Goal: Communication & Community: Answer question/provide support

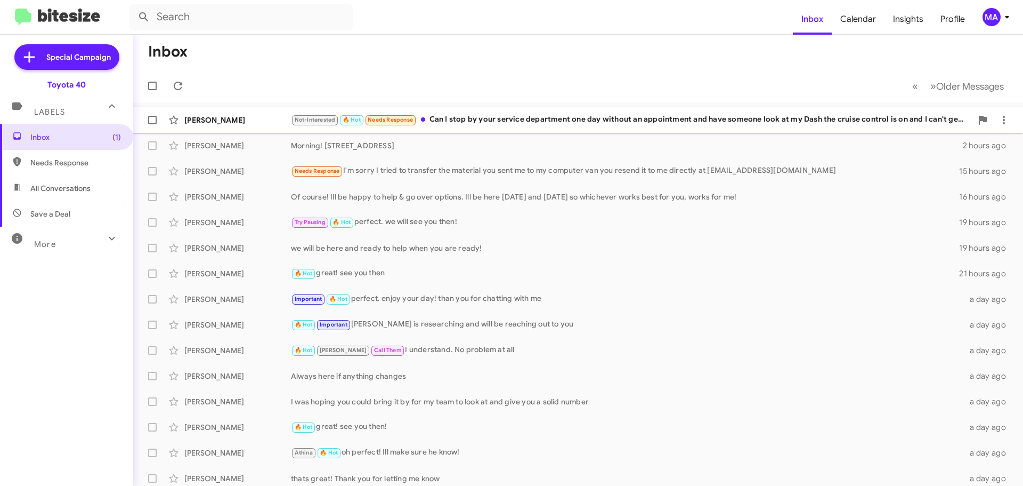
click at [501, 118] on div "Not-Interested 🔥 Hot Needs Response Can I stop by your service department one d…" at bounding box center [631, 120] width 681 height 12
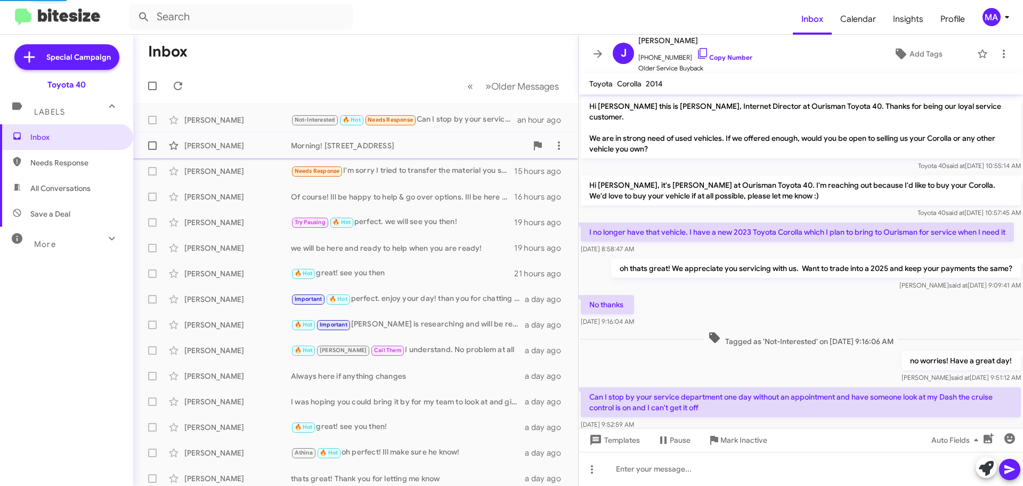
scroll to position [36, 0]
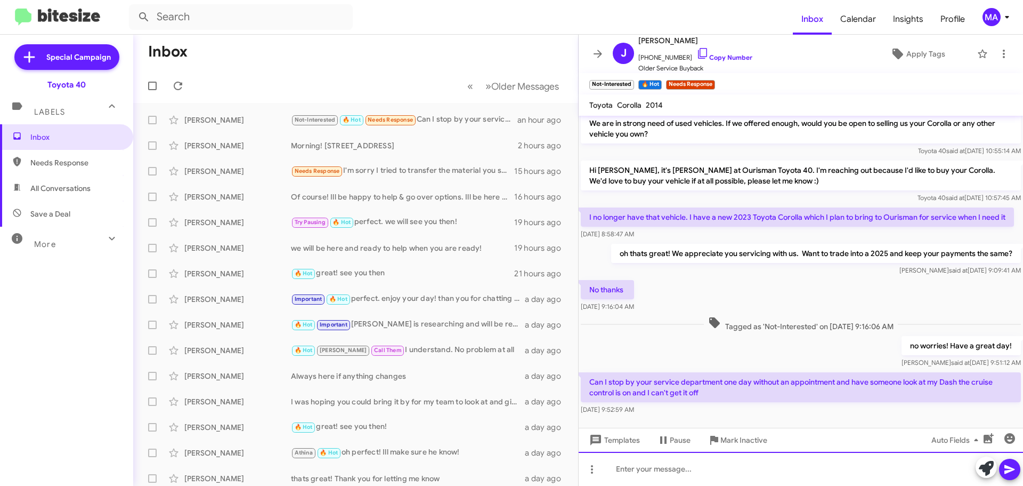
click at [687, 474] on div at bounding box center [801, 468] width 445 height 34
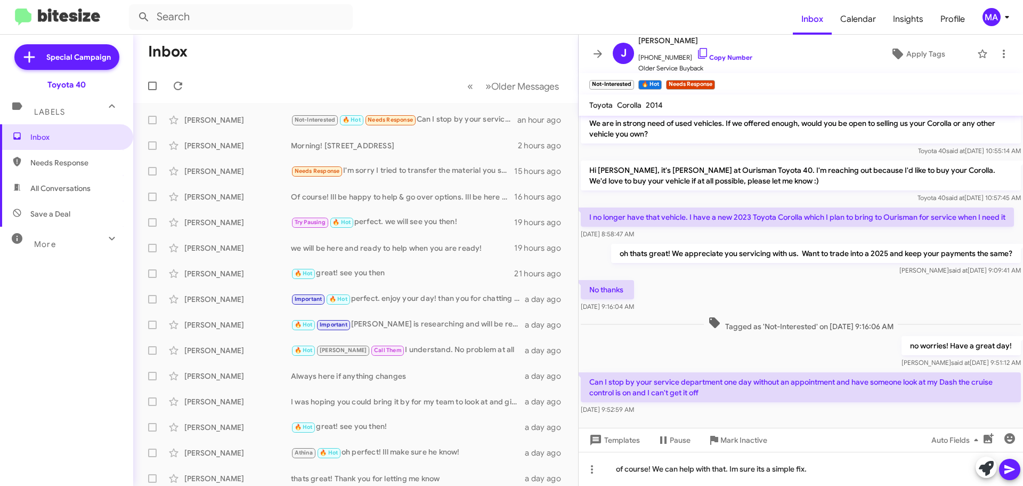
click at [1009, 468] on icon at bounding box center [1010, 469] width 10 height 9
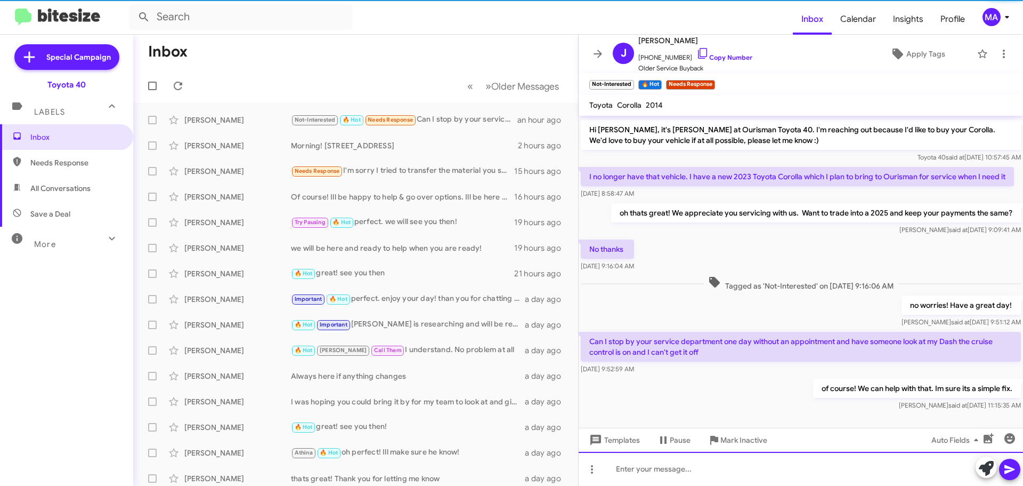
scroll to position [96, 0]
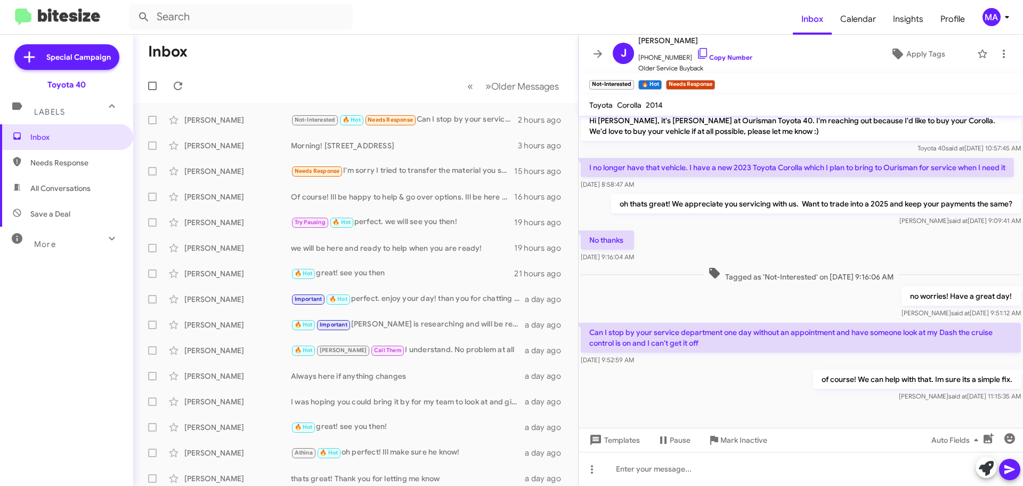
click at [320, 61] on mat-toolbar-row "Inbox" at bounding box center [355, 52] width 445 height 34
click at [261, 69] on mat-toolbar-row "« Previous » Next Older Messages" at bounding box center [355, 86] width 445 height 34
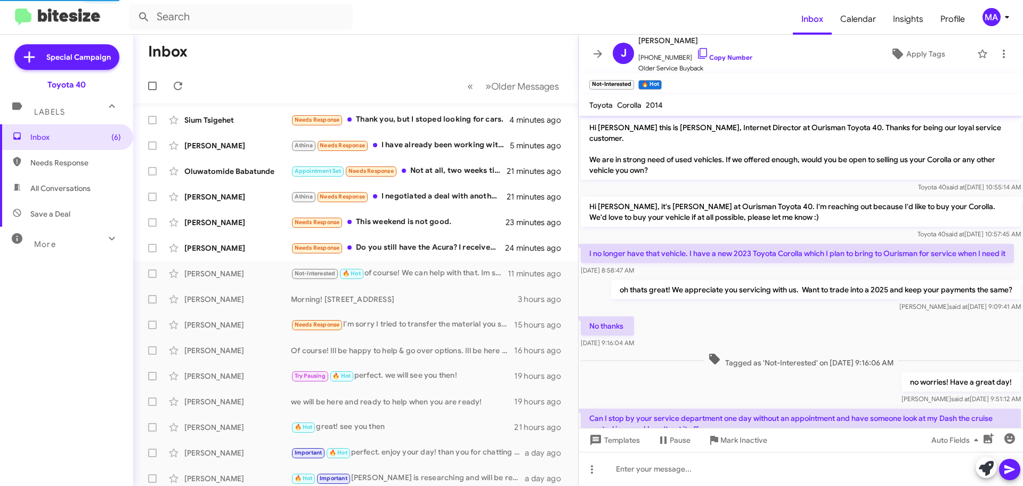
scroll to position [75, 0]
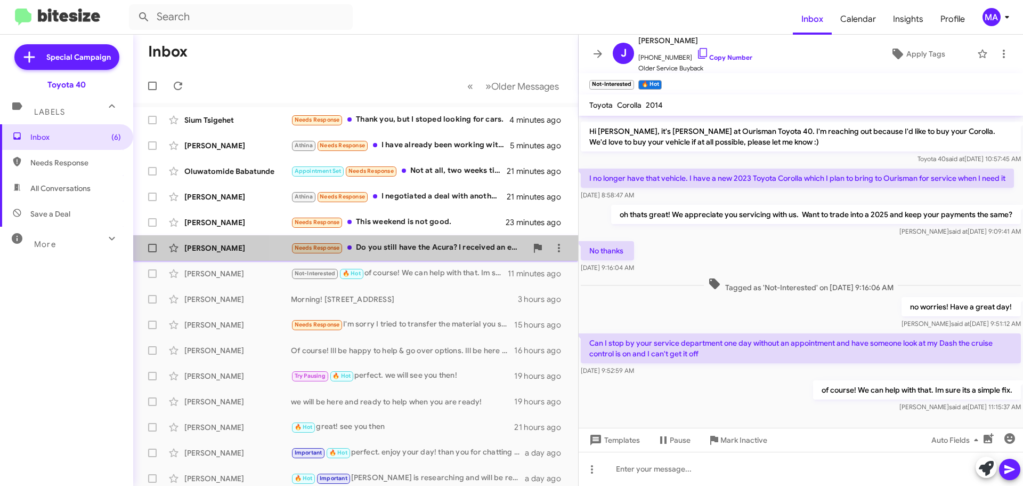
click at [425, 245] on div "Needs Response Do you still have the Acura? I received an email saying it was s…" at bounding box center [409, 247] width 236 height 12
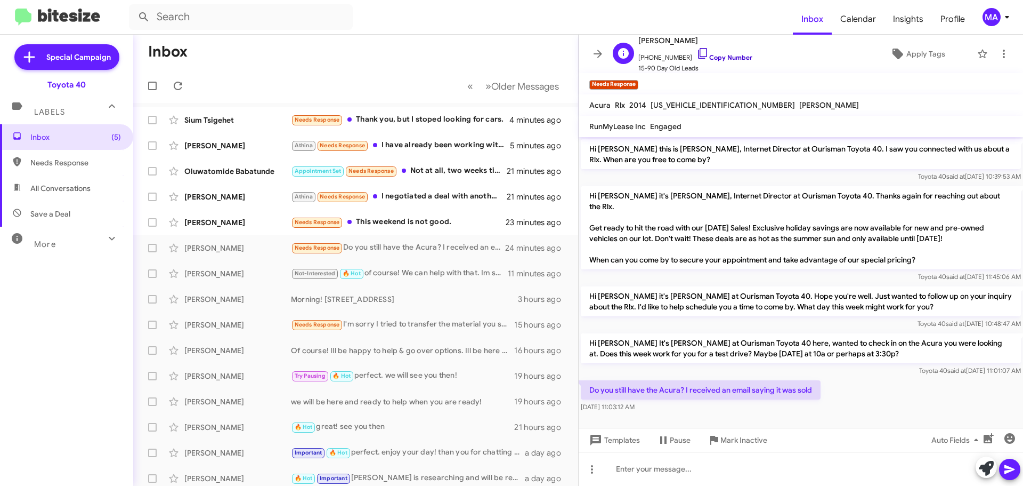
click at [698, 51] on icon at bounding box center [702, 53] width 9 height 11
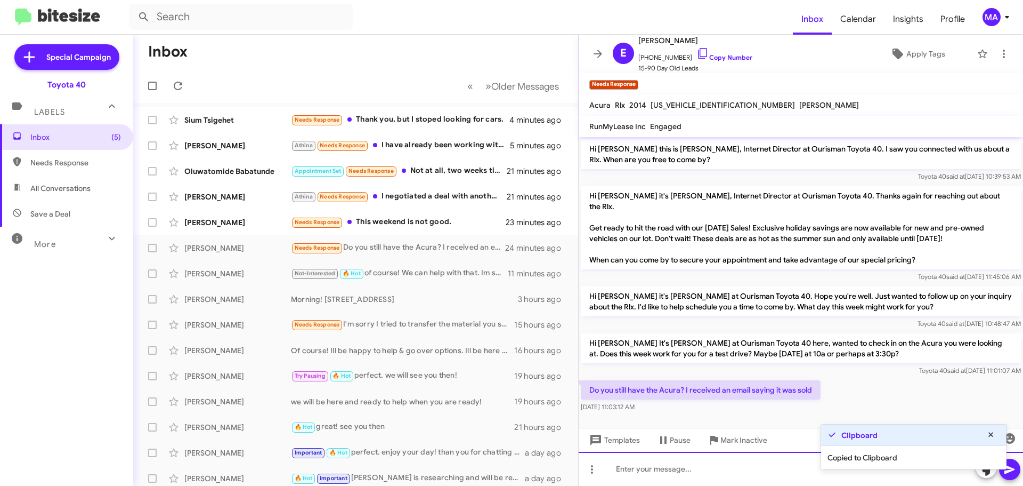
click at [676, 476] on div at bounding box center [801, 468] width 445 height 34
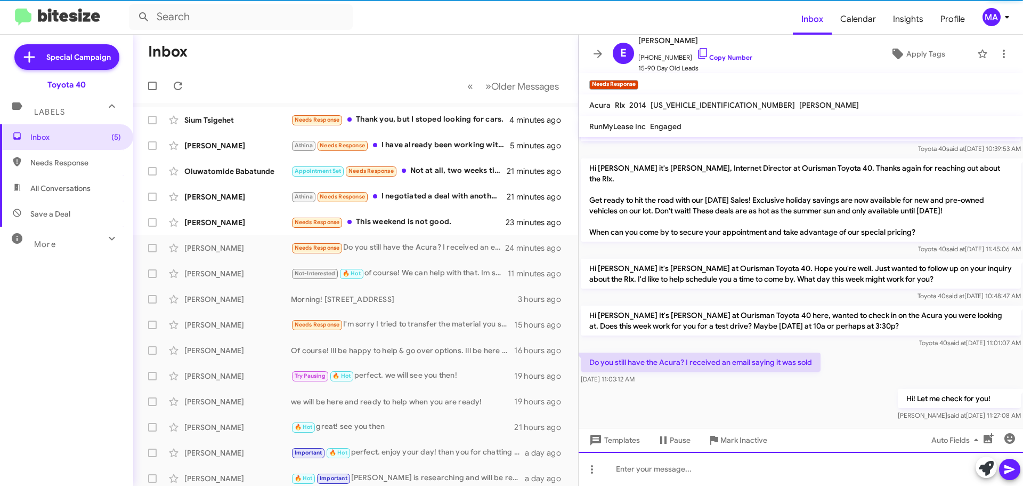
scroll to position [28, 0]
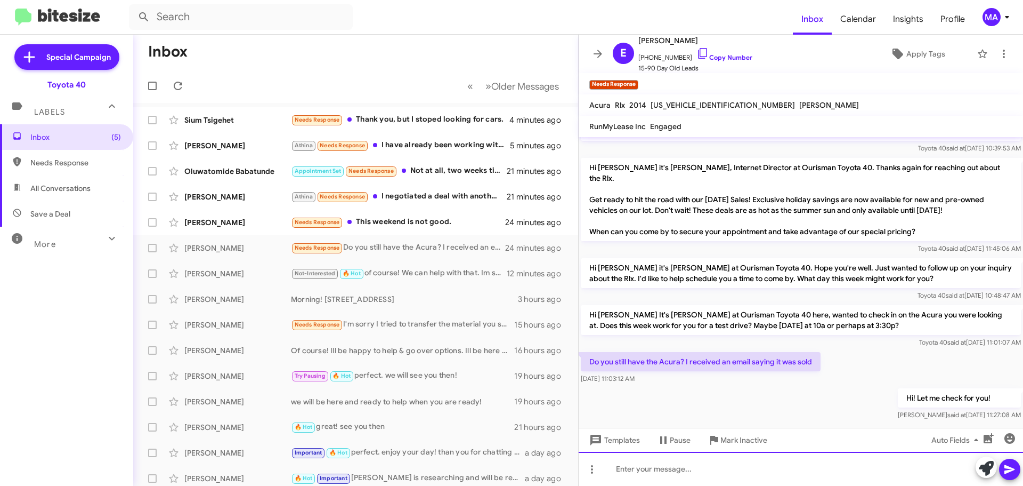
click at [674, 465] on div at bounding box center [801, 468] width 445 height 34
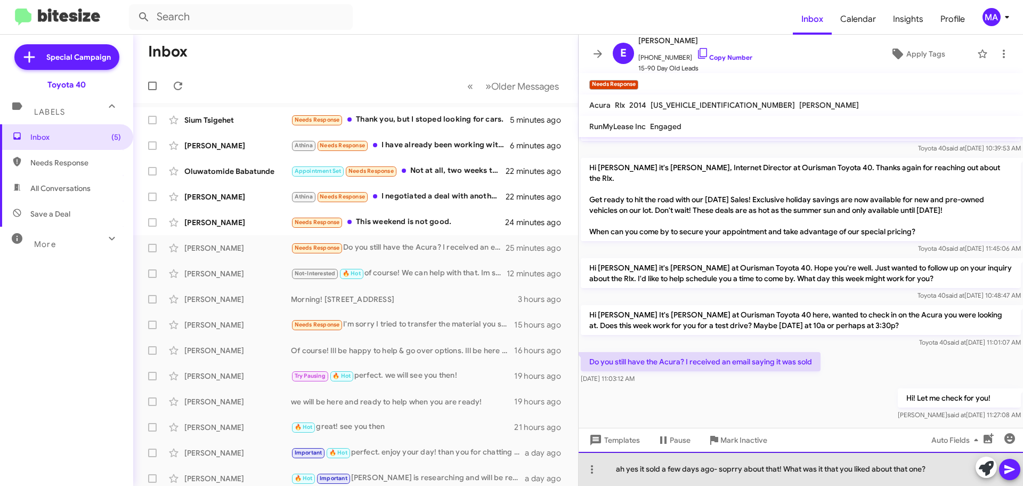
click at [730, 471] on div "ah yes it sold a few days ago- soprry about that! What was it that you liked ab…" at bounding box center [801, 468] width 445 height 34
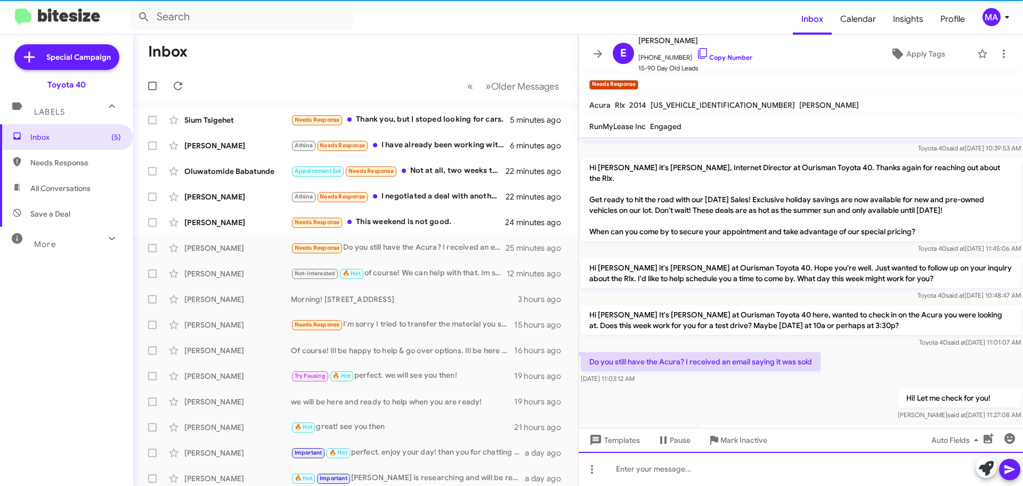
scroll to position [67, 0]
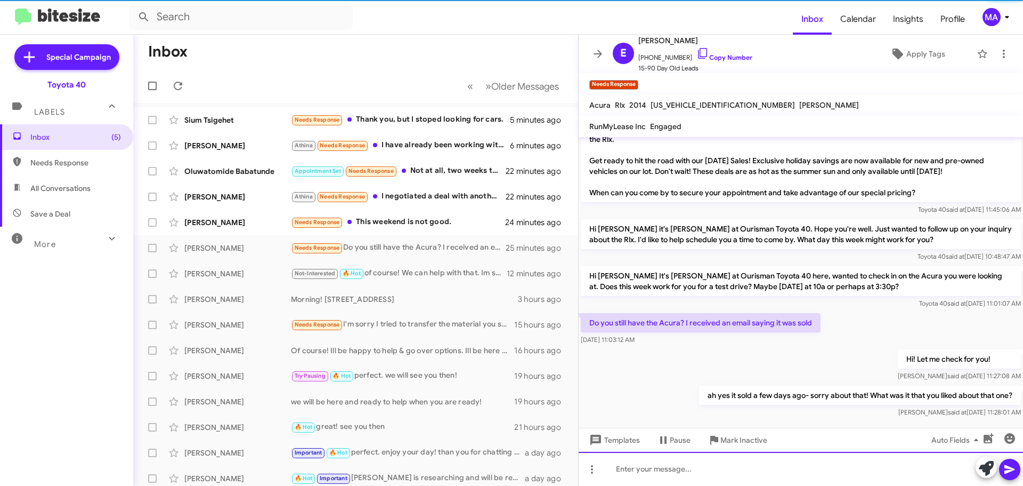
click at [776, 473] on div at bounding box center [801, 468] width 445 height 34
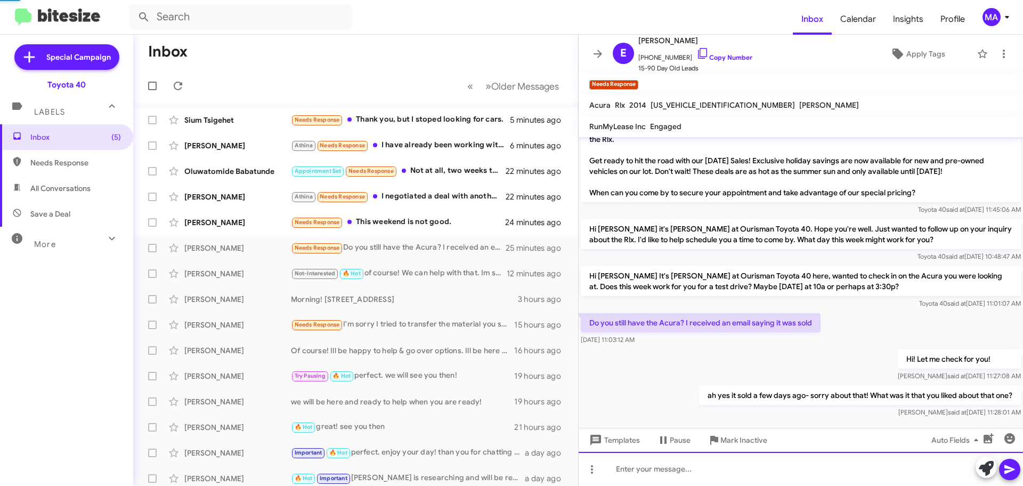
scroll to position [0, 0]
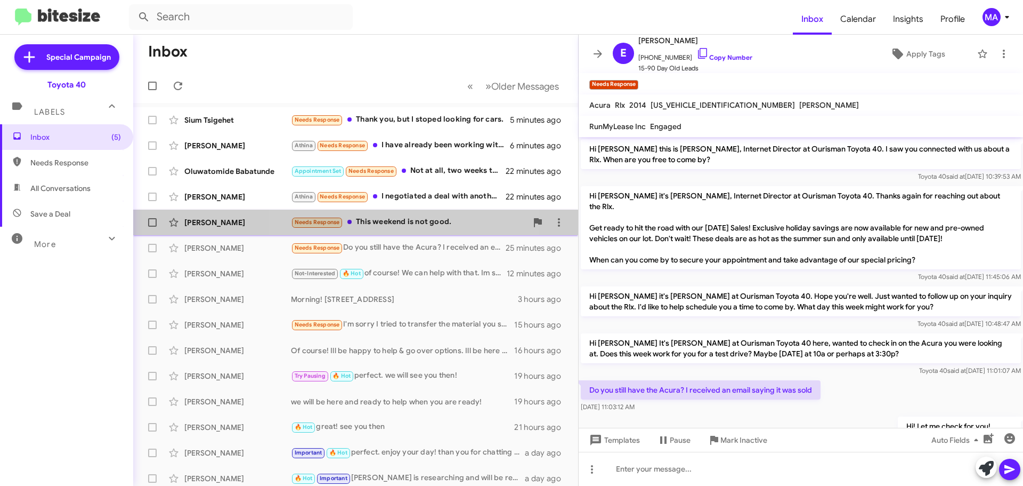
click at [399, 222] on div "Needs Response This weekend is not good." at bounding box center [409, 222] width 236 height 12
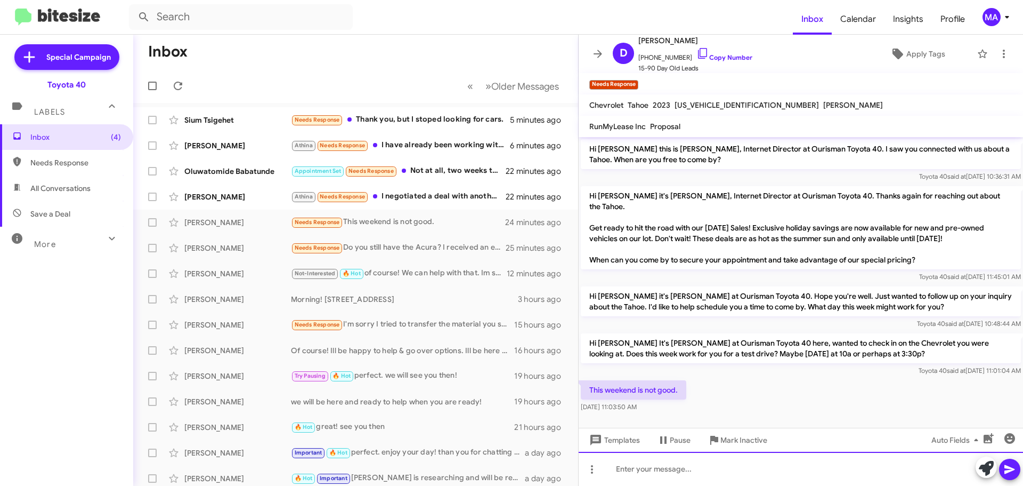
click at [646, 469] on div at bounding box center [801, 468] width 445 height 34
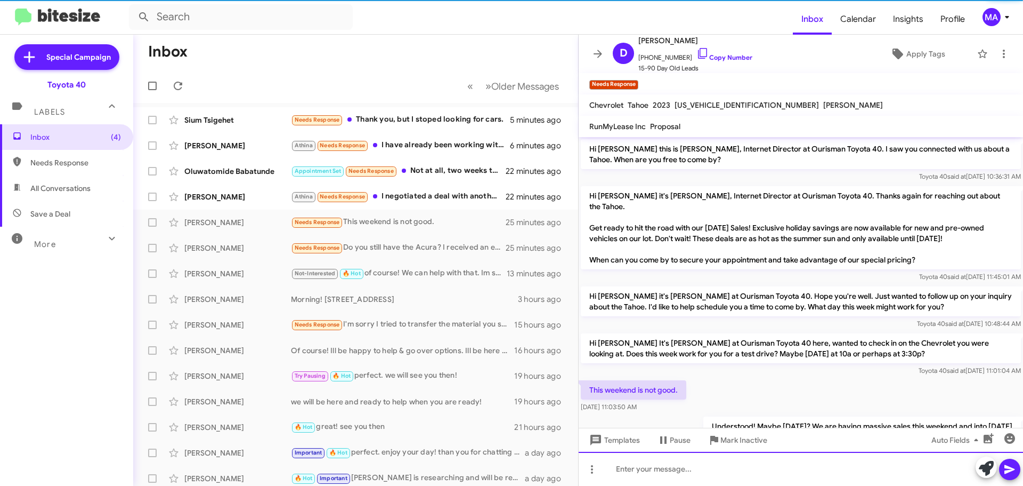
scroll to position [28, 0]
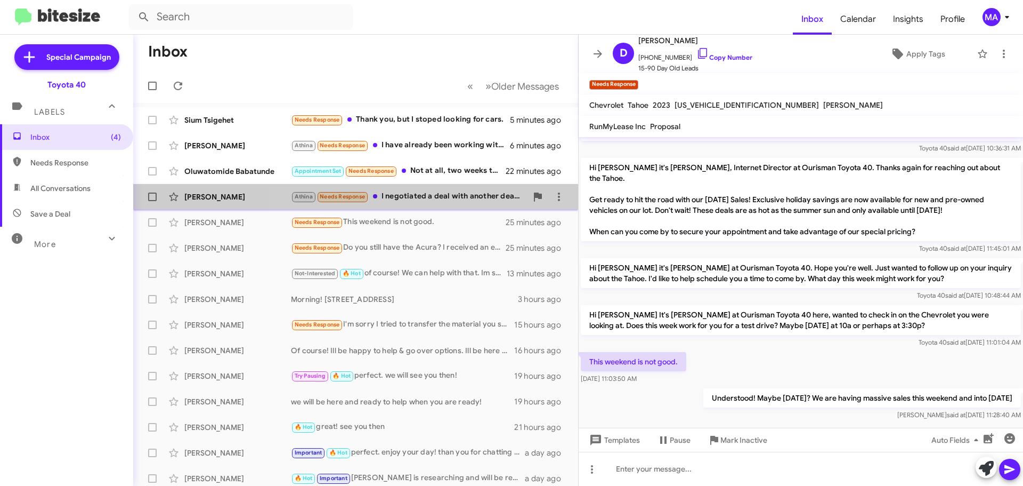
click at [419, 195] on div "Athina Needs Response I negotiated a deal with another dealership and am waitin…" at bounding box center [409, 196] width 236 height 12
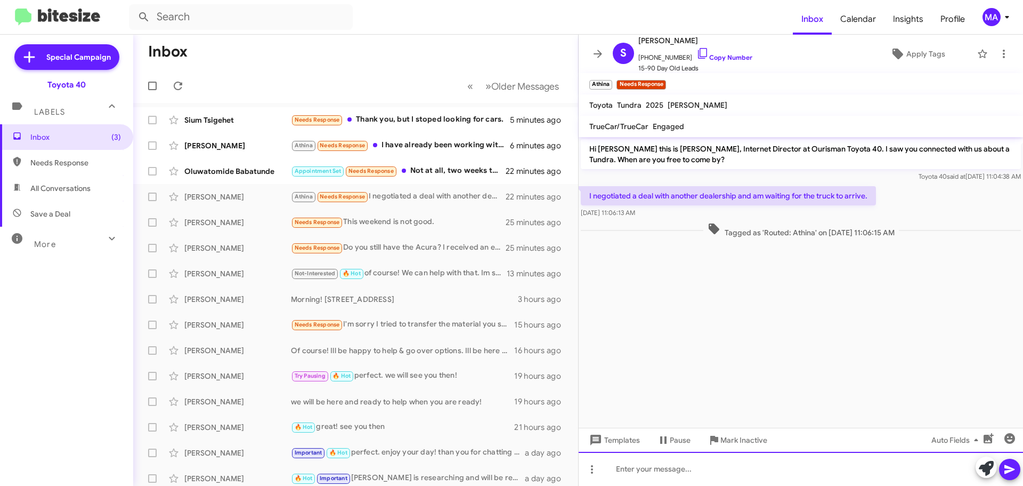
click at [646, 467] on div at bounding box center [801, 468] width 445 height 34
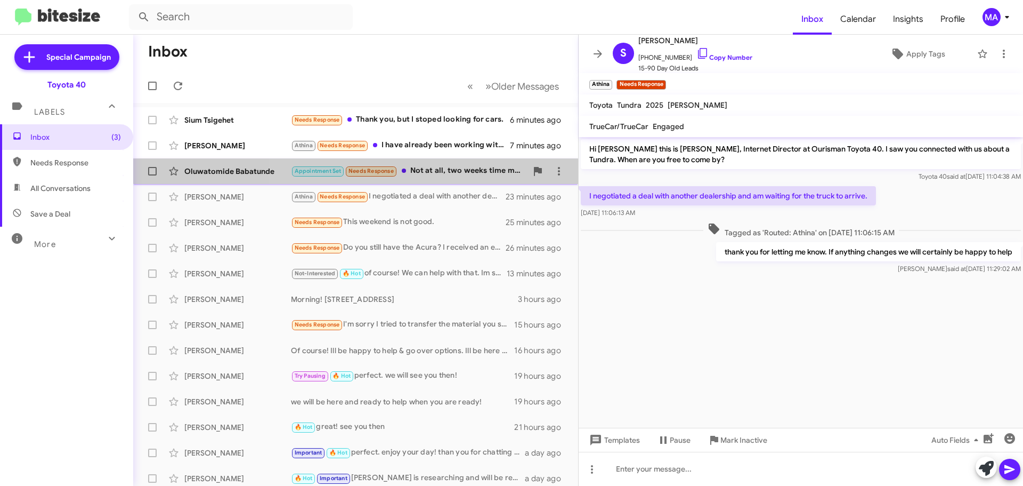
click at [420, 166] on div "Appointment Set Needs Response Not at all, two weeks time maybe." at bounding box center [409, 171] width 236 height 12
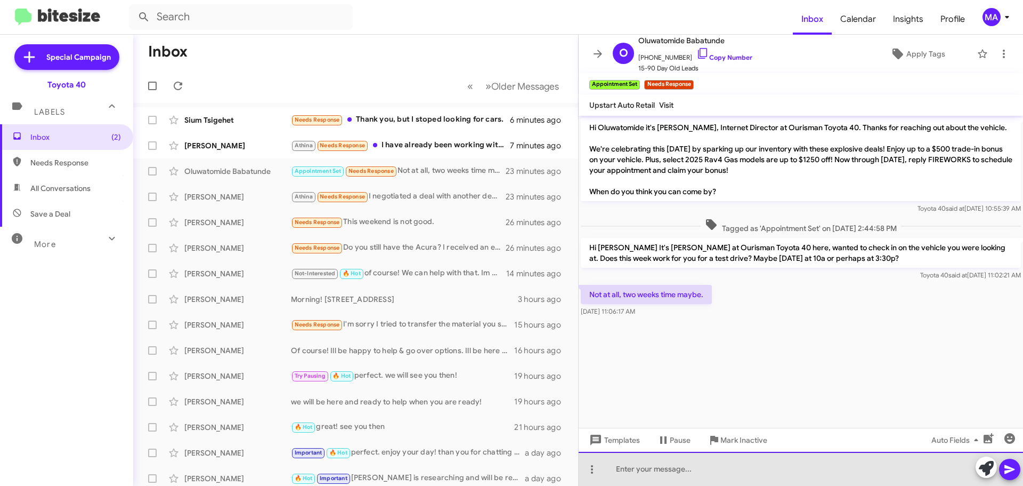
click at [667, 467] on div at bounding box center [801, 468] width 445 height 34
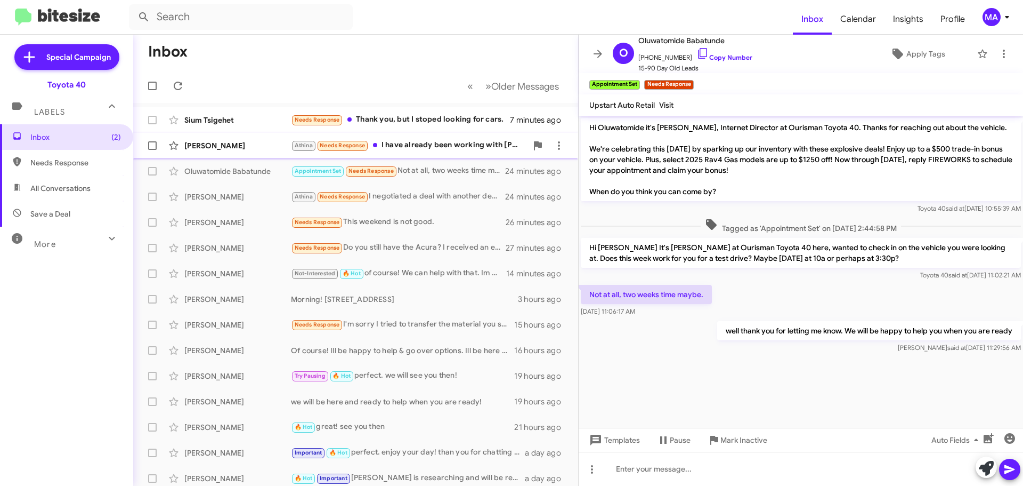
click at [417, 148] on div "Athina Needs Response I have already been working with Kevin. I have already te…" at bounding box center [409, 145] width 236 height 12
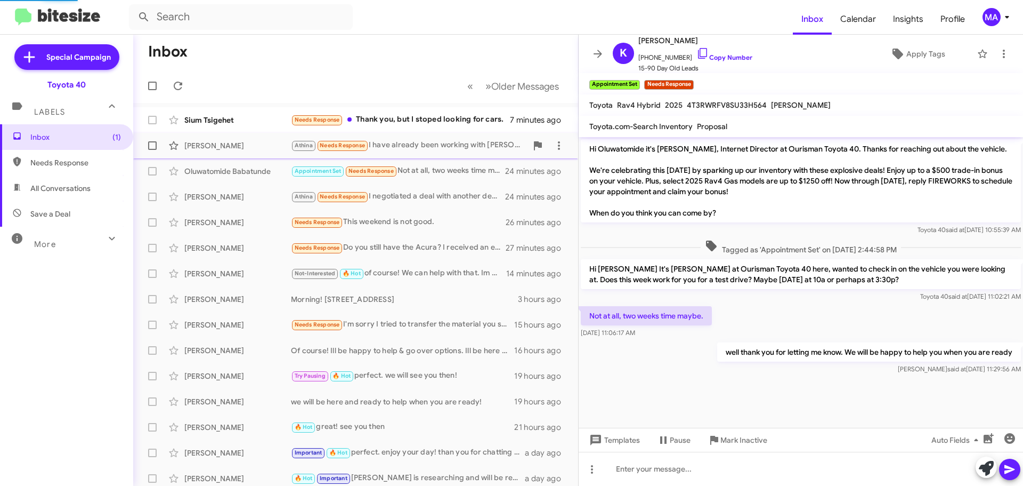
scroll to position [22, 0]
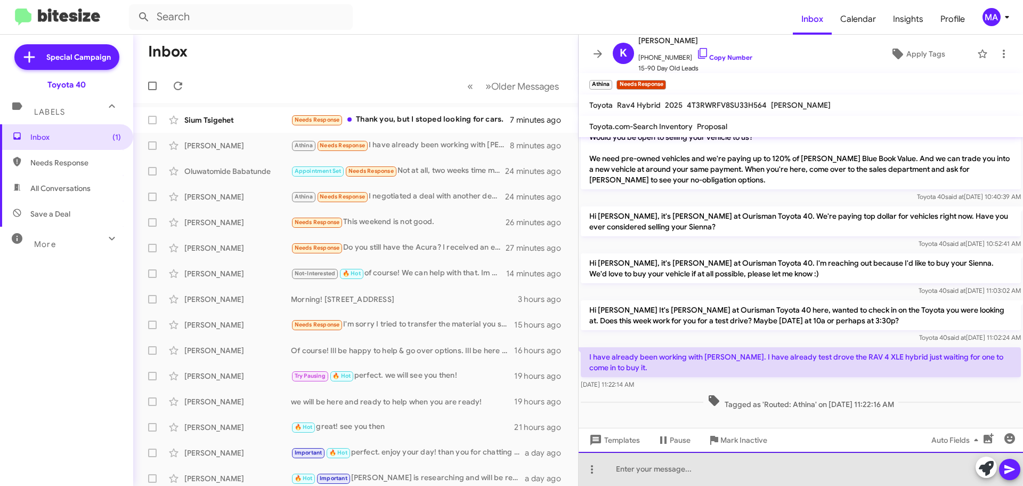
click at [640, 463] on div at bounding box center [801, 468] width 445 height 34
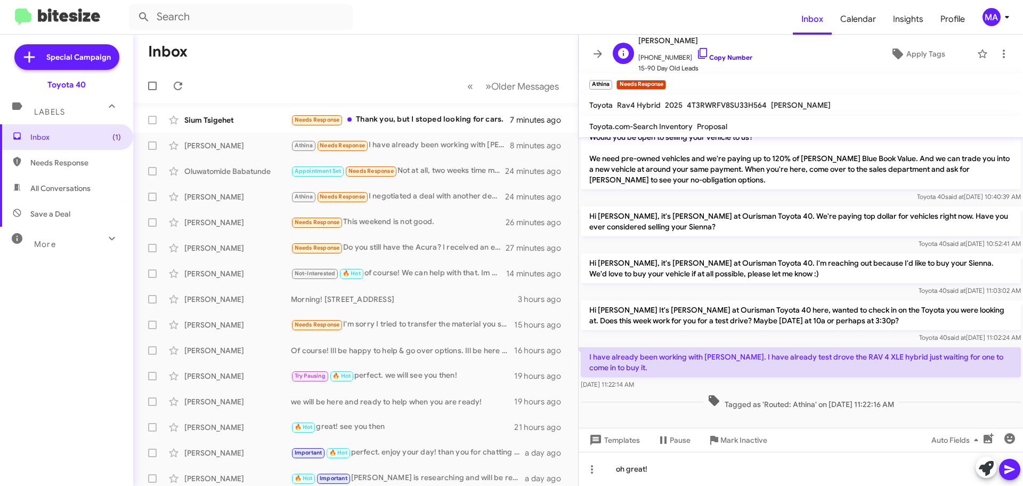
click at [697, 53] on icon at bounding box center [703, 53] width 13 height 13
click at [697, 54] on icon at bounding box center [703, 53] width 13 height 13
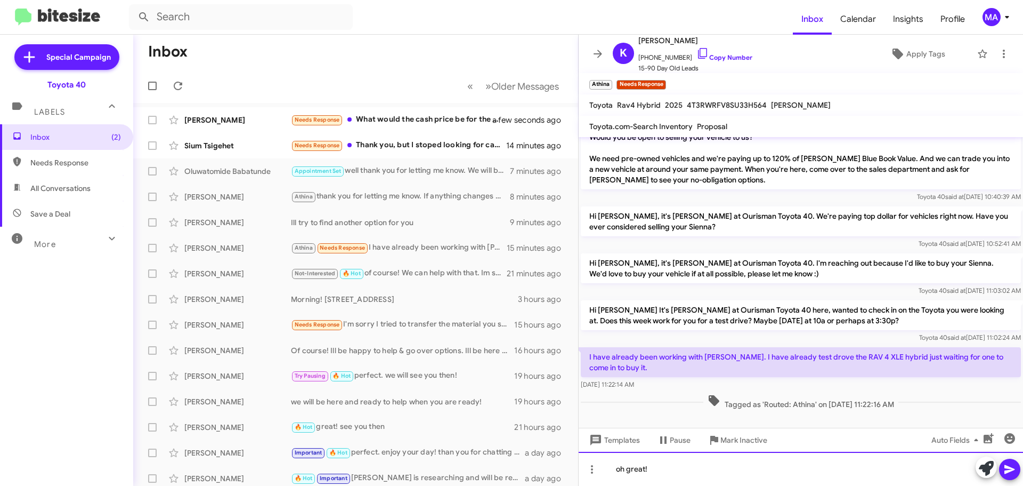
click at [662, 473] on div "oh great!" at bounding box center [801, 468] width 445 height 34
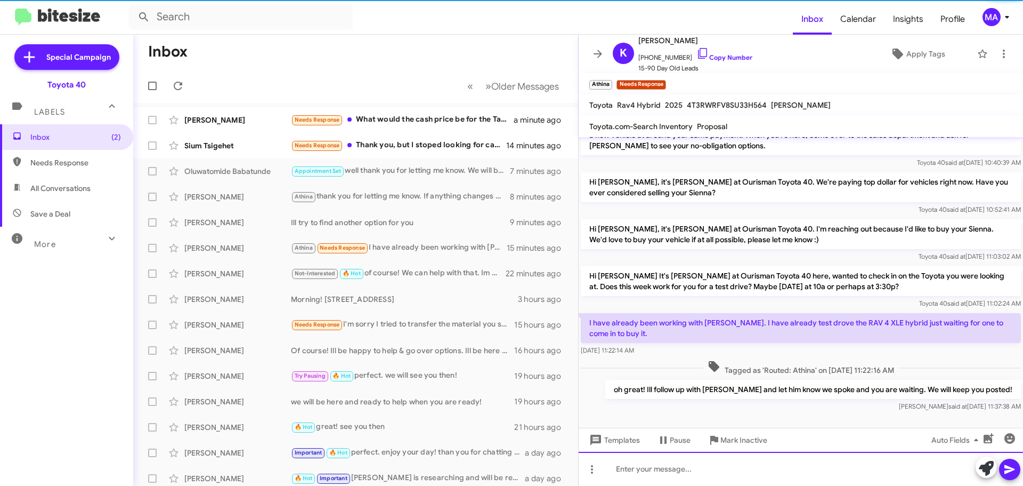
scroll to position [61, 0]
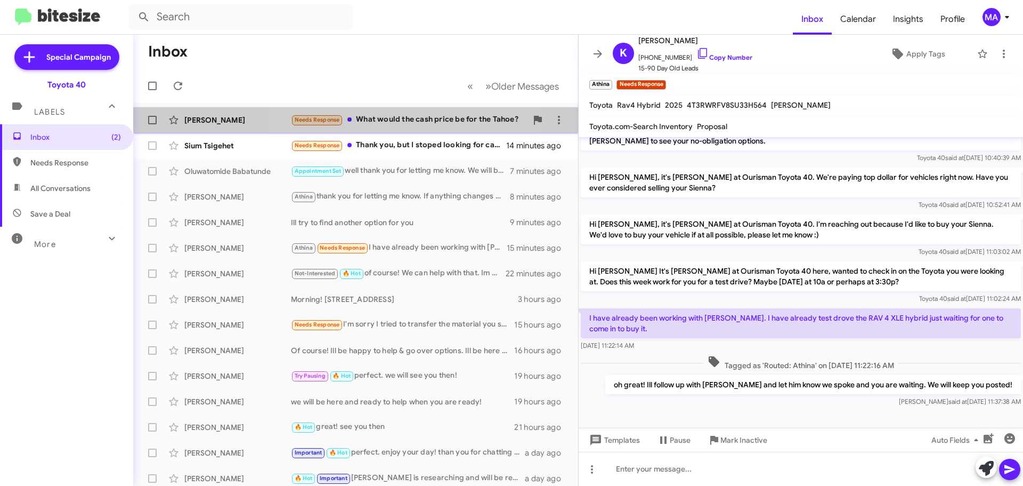
click at [417, 115] on div "Needs Response What would the cash price be for the Tahoe?" at bounding box center [409, 120] width 236 height 12
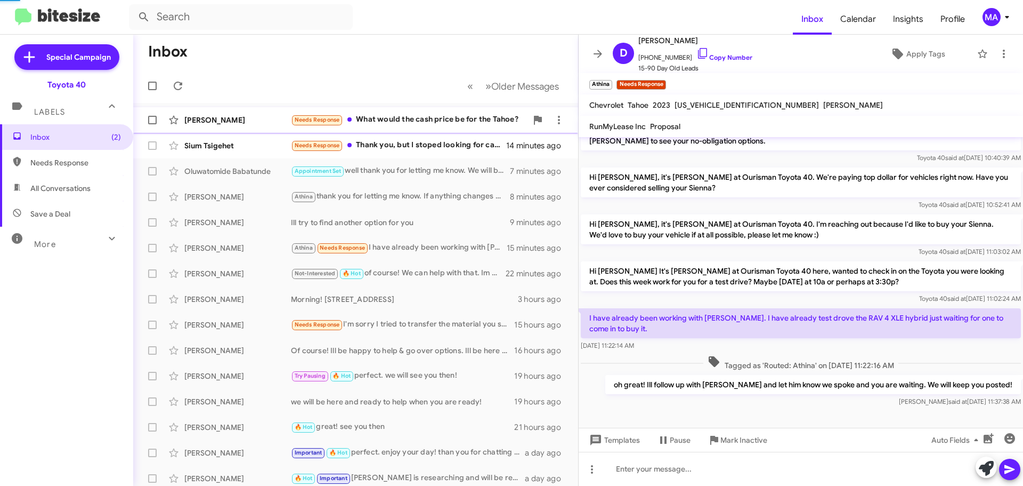
scroll to position [67, 0]
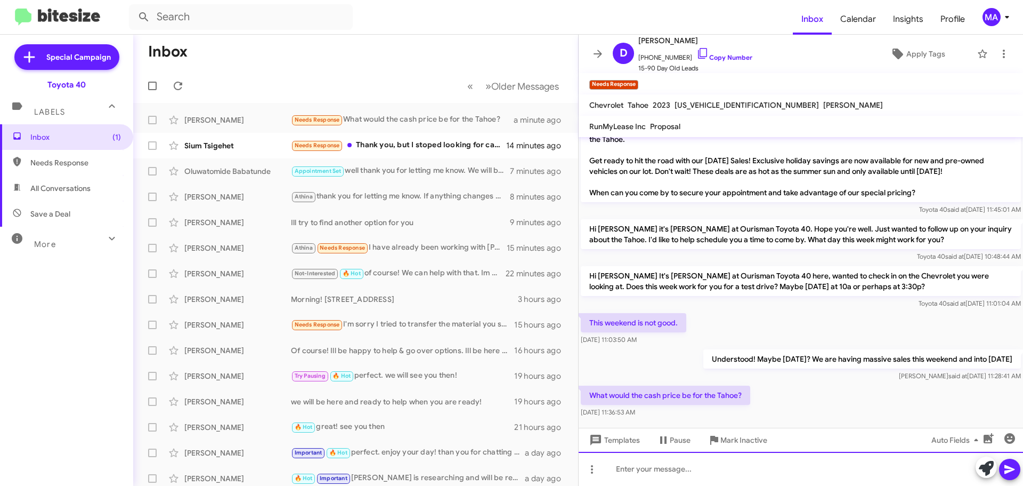
click at [684, 465] on div at bounding box center [801, 468] width 445 height 34
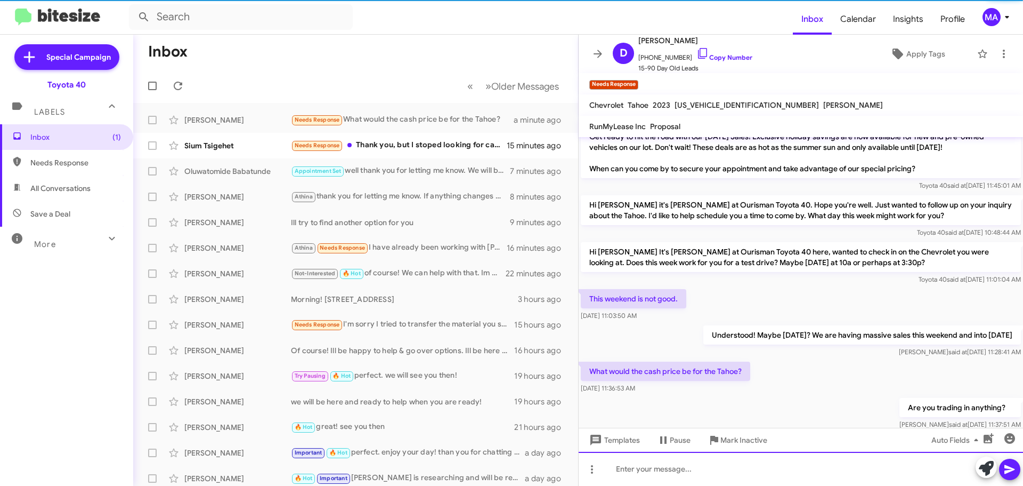
scroll to position [106, 0]
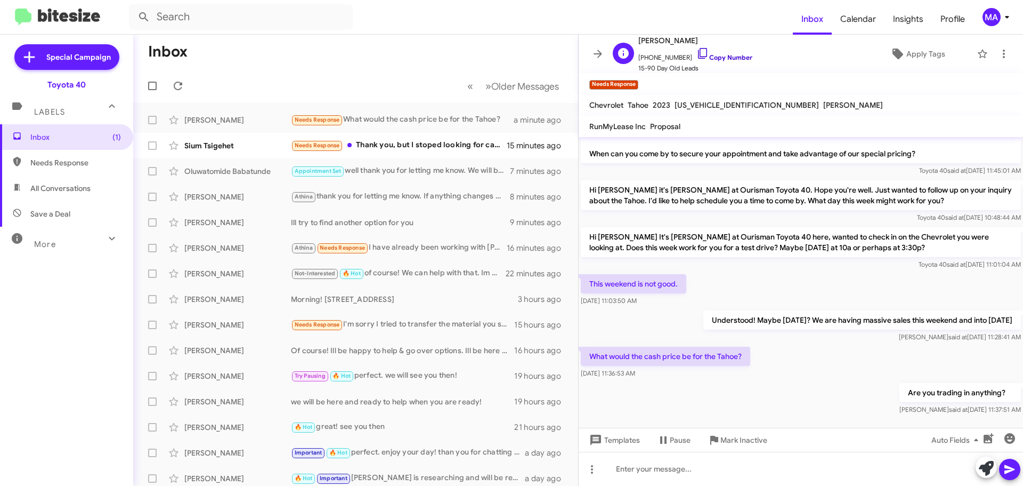
click at [697, 52] on icon at bounding box center [703, 53] width 13 height 13
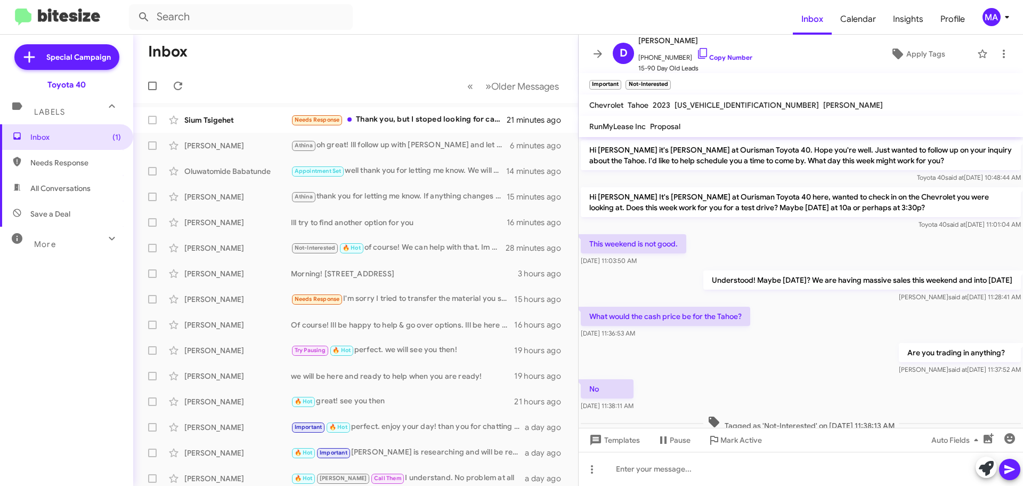
scroll to position [167, 0]
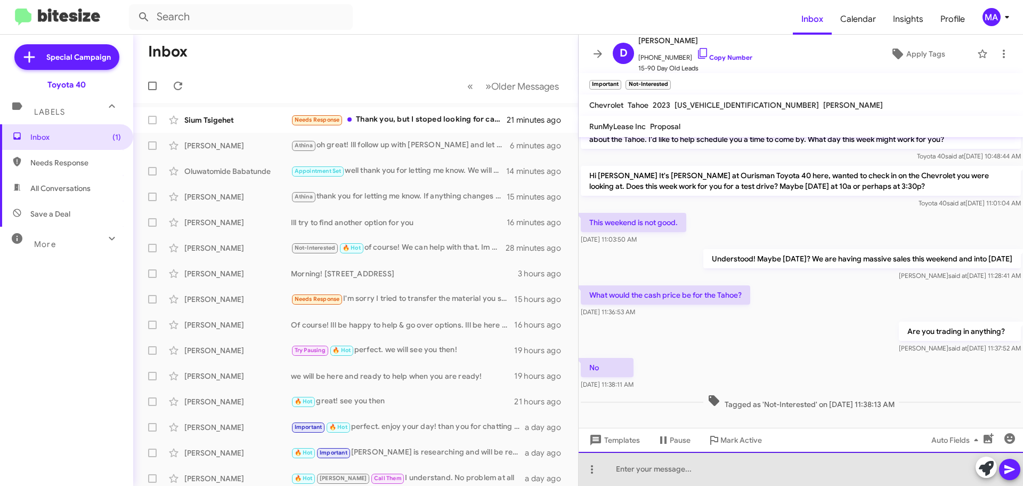
click at [654, 465] on div at bounding box center [801, 468] width 445 height 34
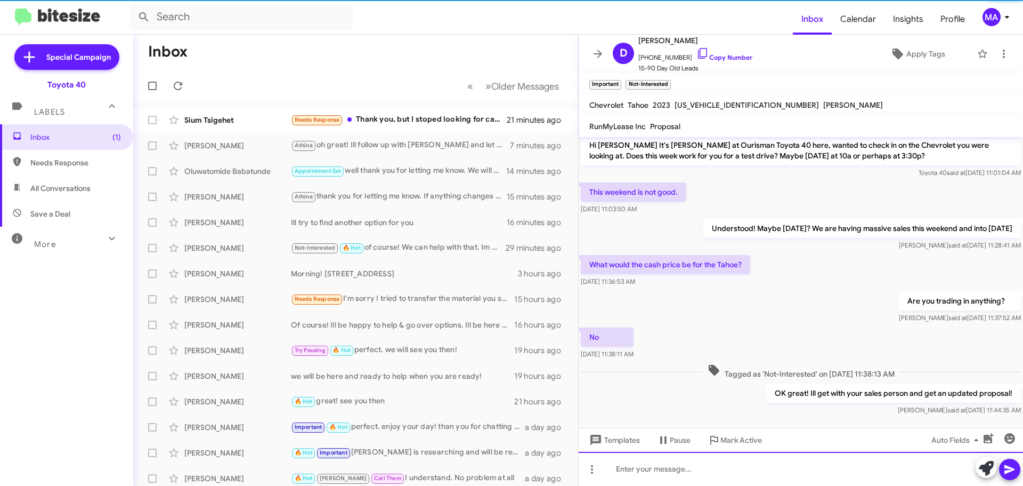
scroll to position [206, 0]
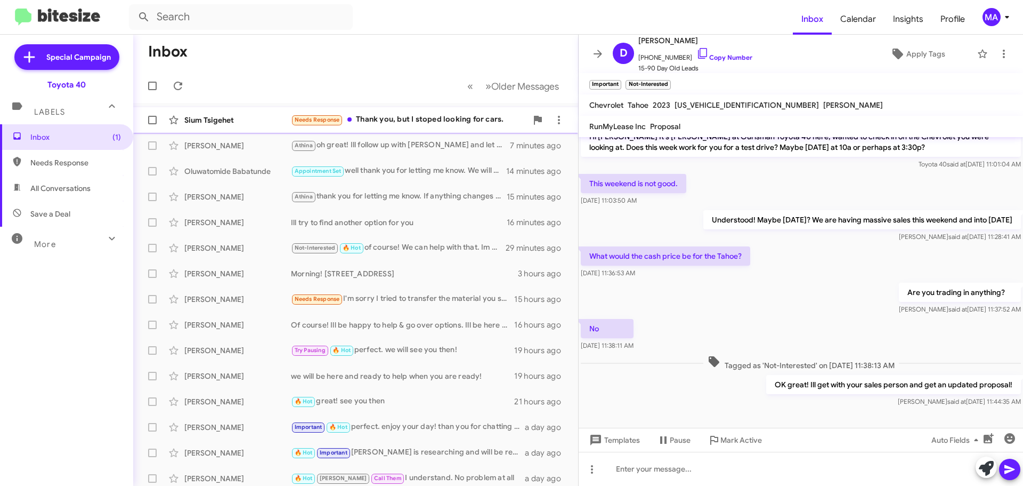
click at [449, 123] on div "Needs Response Thank you, but I stoped looking for cars." at bounding box center [409, 120] width 236 height 12
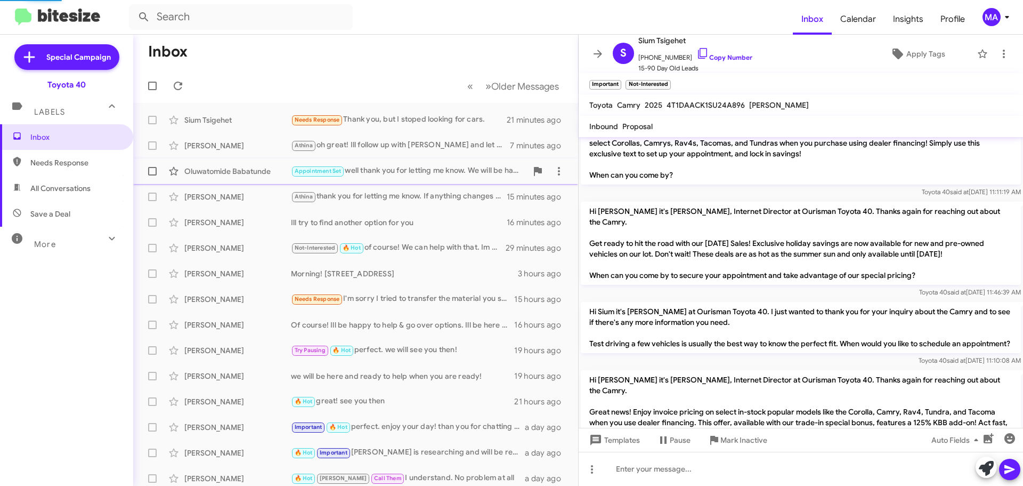
scroll to position [330, 0]
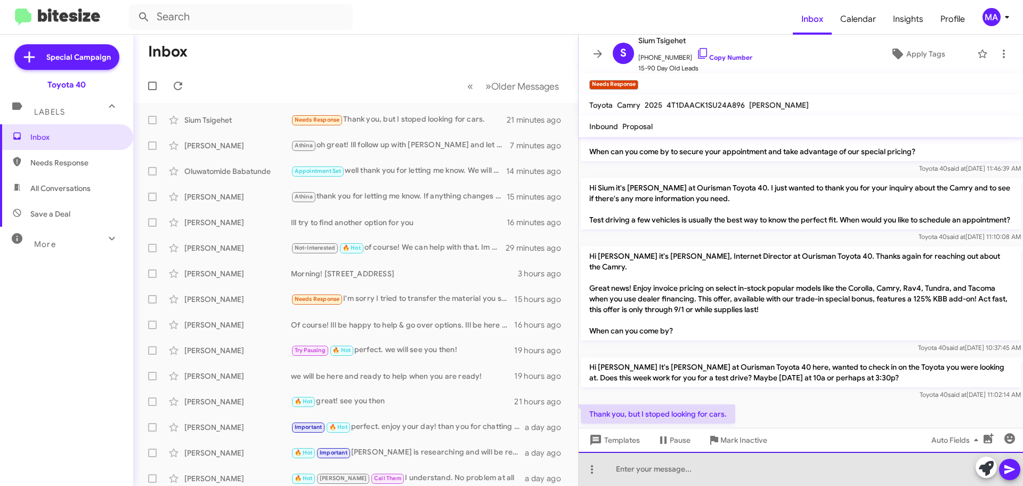
click at [633, 472] on div at bounding box center [801, 468] width 445 height 34
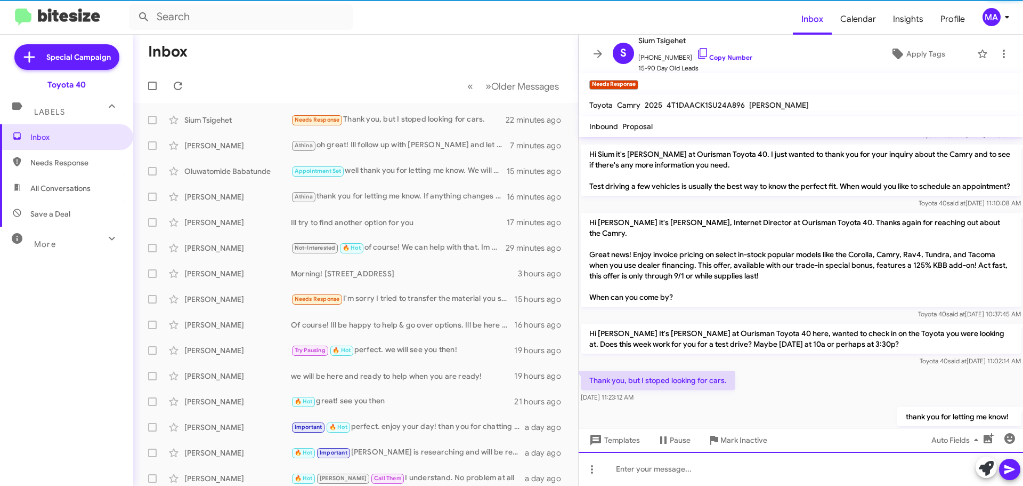
scroll to position [369, 0]
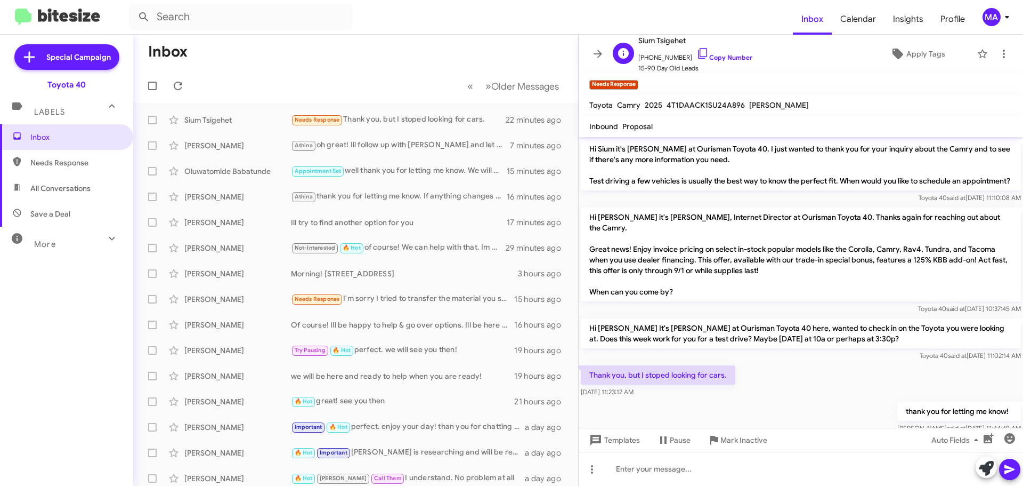
drag, startPoint x: 695, startPoint y: 54, endPoint x: 640, endPoint y: 48, distance: 55.2
click at [697, 54] on icon at bounding box center [703, 53] width 13 height 13
click at [697, 53] on icon at bounding box center [703, 53] width 13 height 13
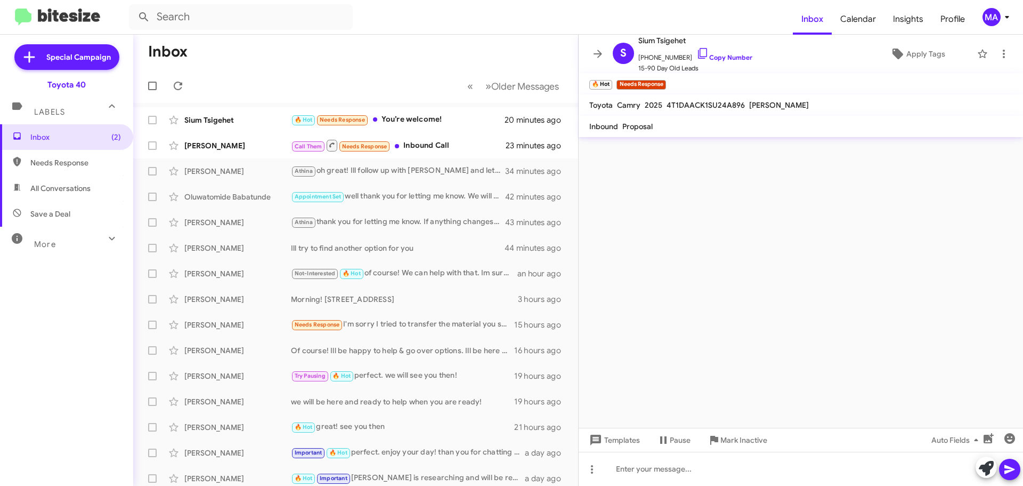
scroll to position [0, 0]
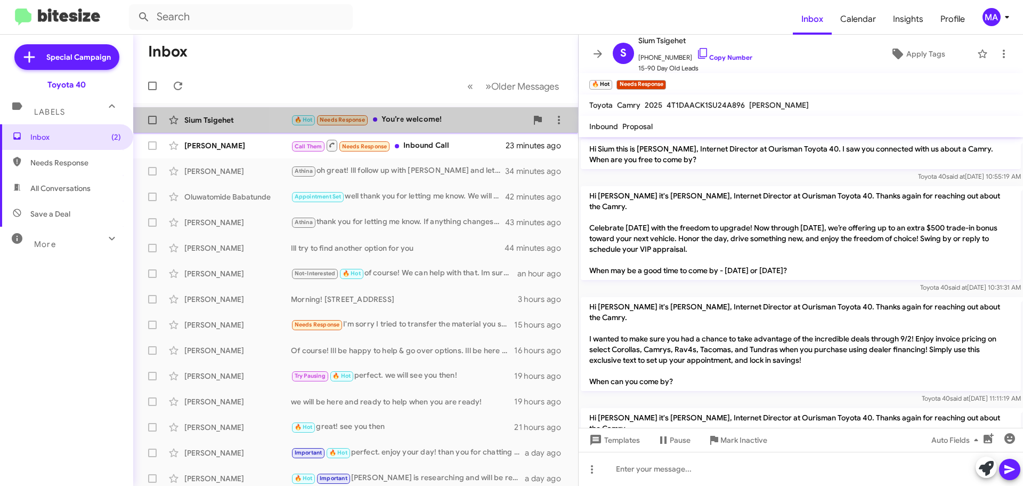
click at [436, 116] on div "🔥 Hot Needs Response You’re welcome!" at bounding box center [409, 120] width 236 height 12
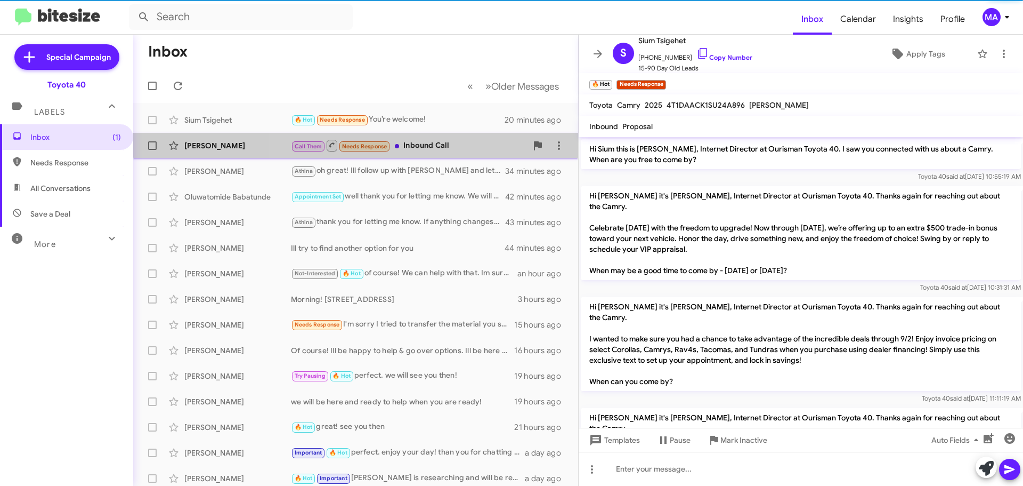
click at [435, 140] on div "Call Them Needs Response Inbound Call" at bounding box center [409, 145] width 236 height 13
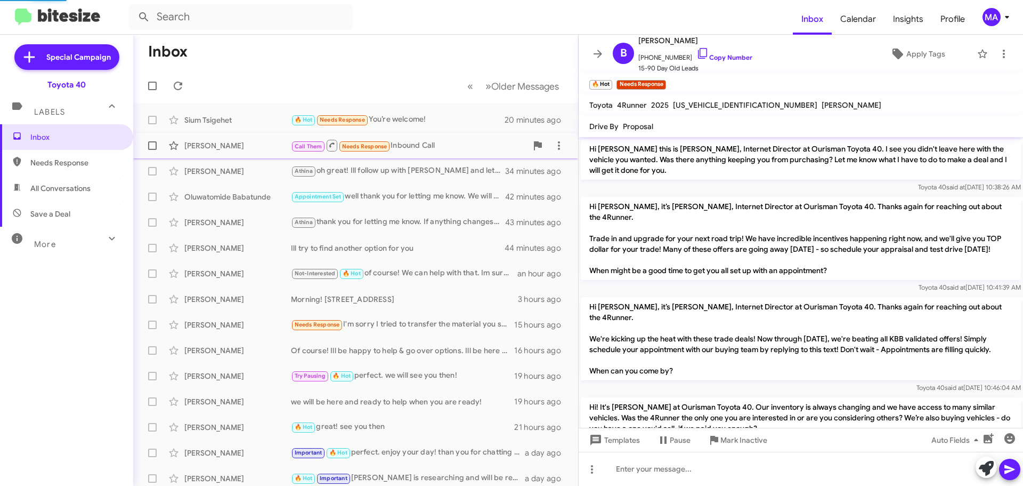
scroll to position [920, 0]
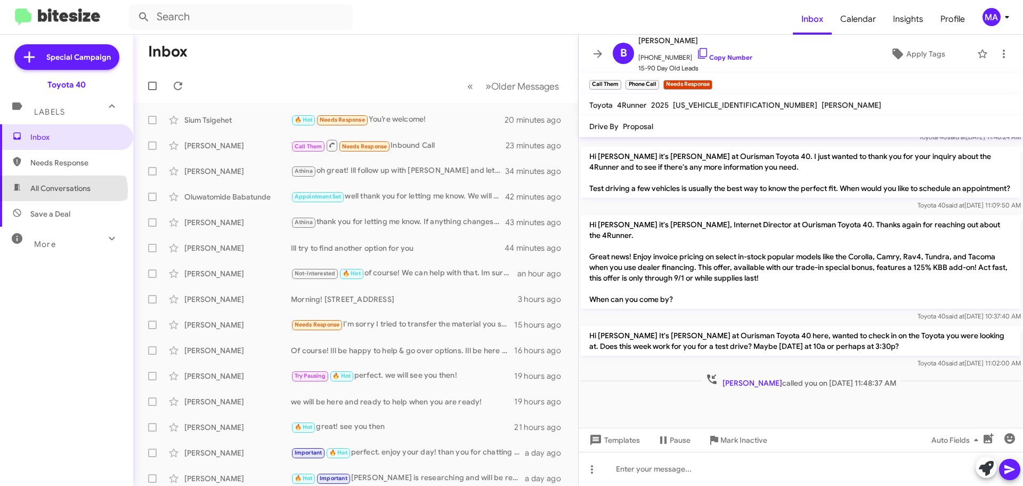
click at [63, 191] on span "All Conversations" at bounding box center [60, 188] width 60 height 11
type input "in:all-conversations"
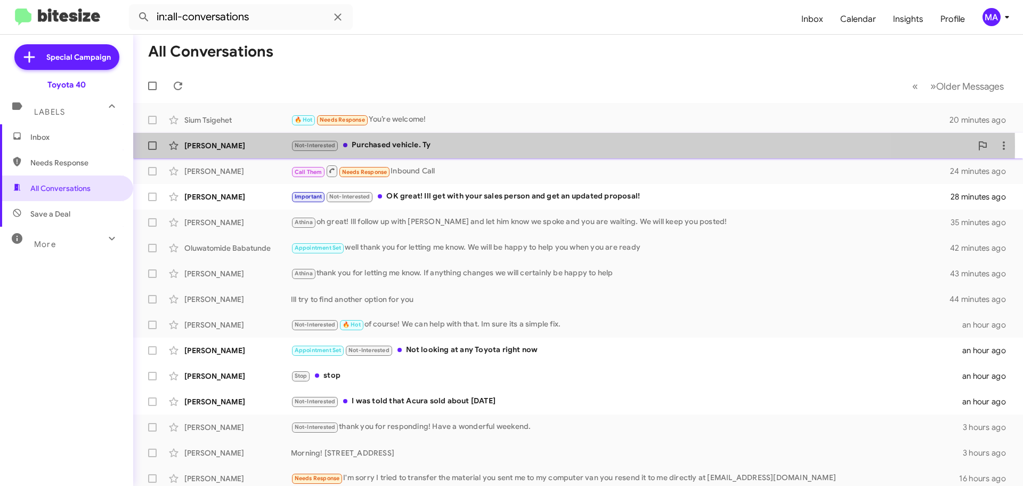
click at [412, 146] on div "Not-Interested Purchased vehicle. Ty" at bounding box center [631, 145] width 681 height 12
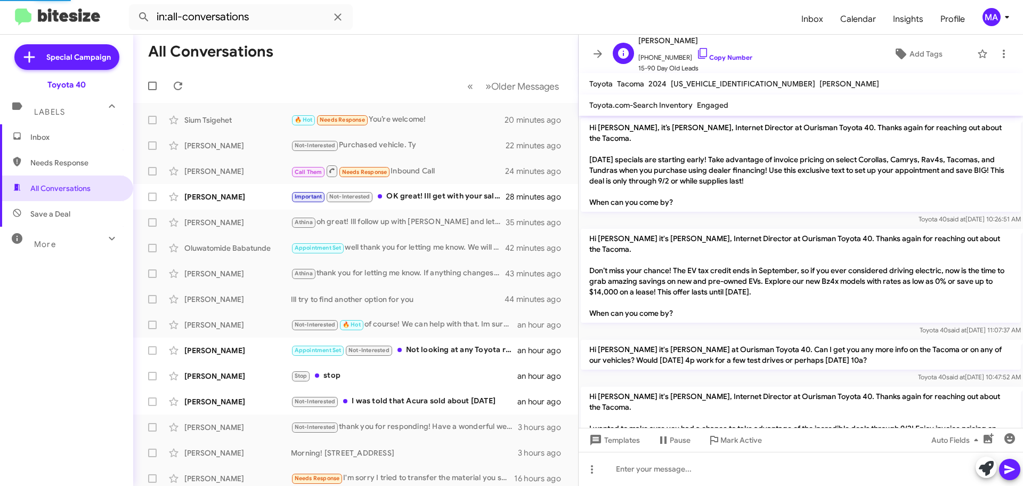
scroll to position [487, 0]
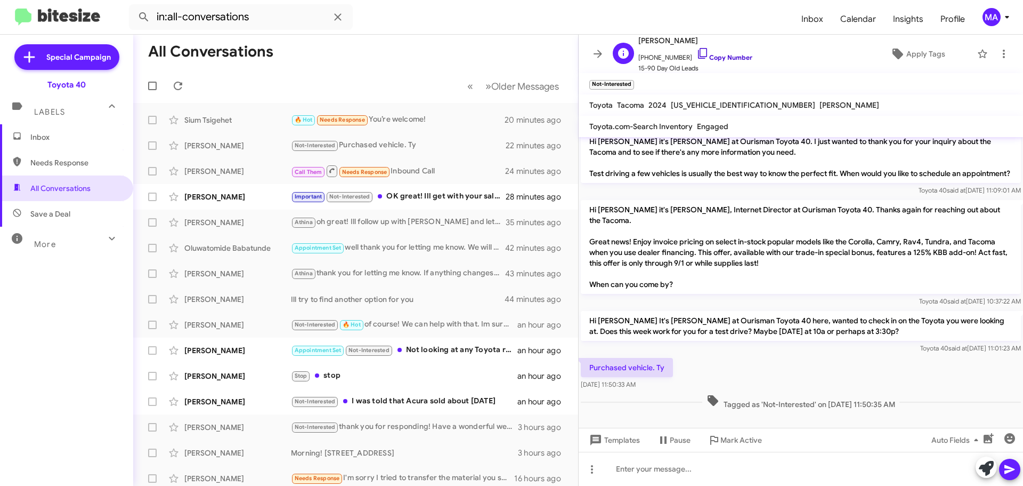
click at [697, 50] on icon at bounding box center [703, 53] width 13 height 13
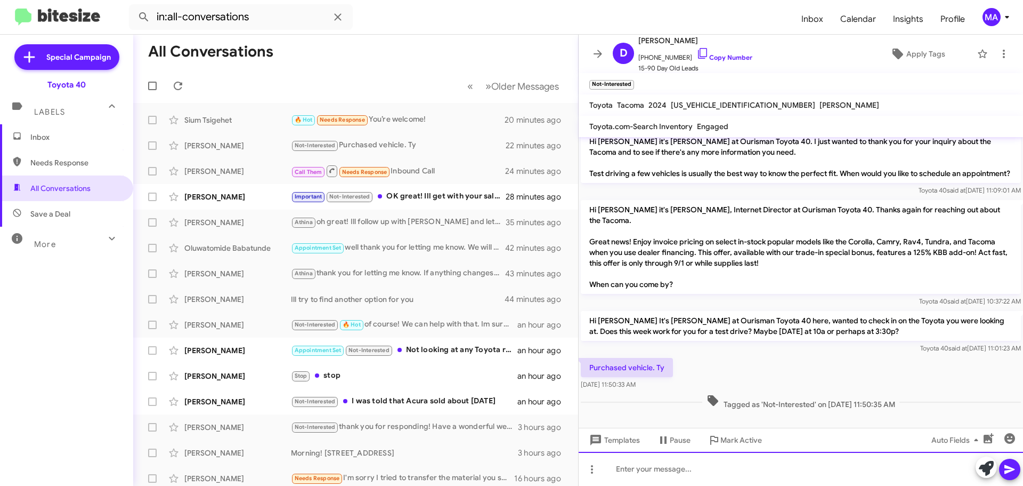
click at [619, 469] on div at bounding box center [801, 468] width 445 height 34
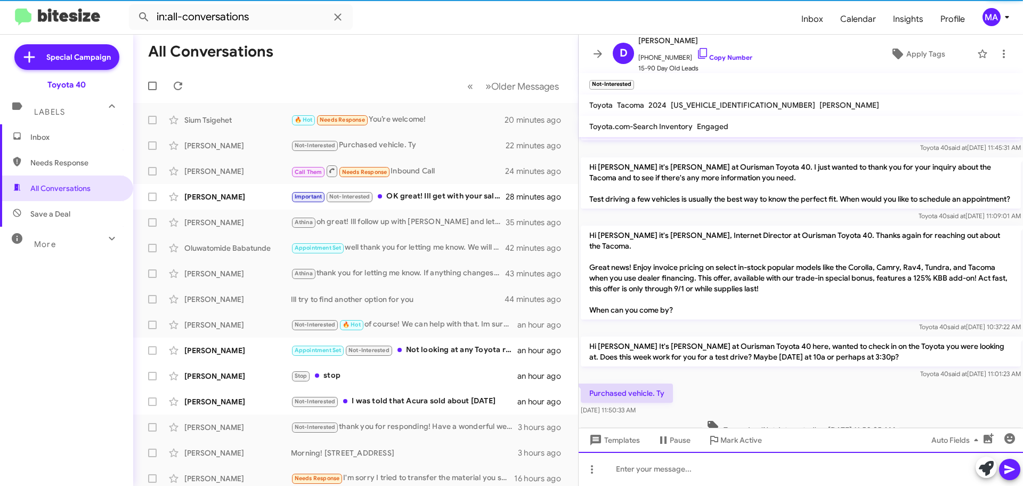
scroll to position [547, 0]
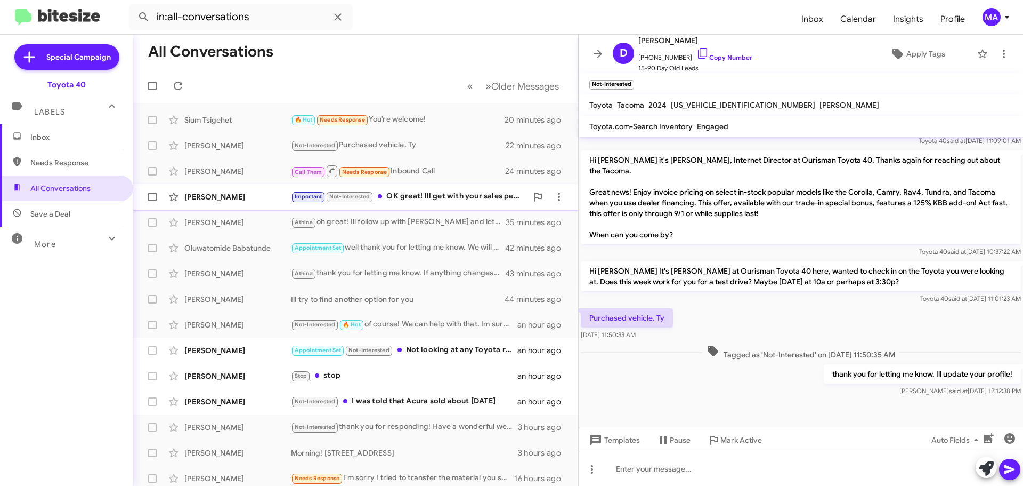
click at [455, 198] on div "Important Not-Interested OK great! Ill get with your sales person and get an up…" at bounding box center [409, 196] width 236 height 12
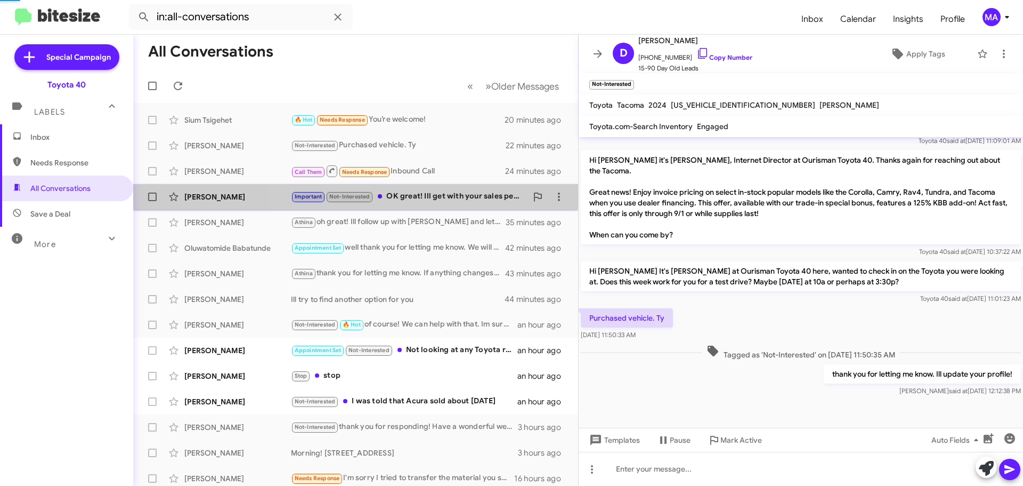
scroll to position [206, 0]
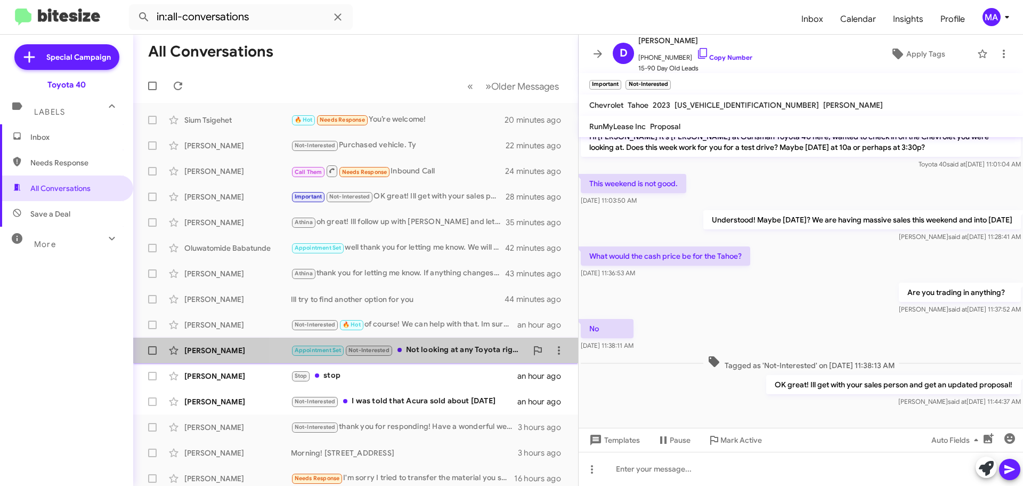
click at [441, 347] on div "Appointment Set Not-Interested Not looking at any Toyota right now" at bounding box center [409, 350] width 236 height 12
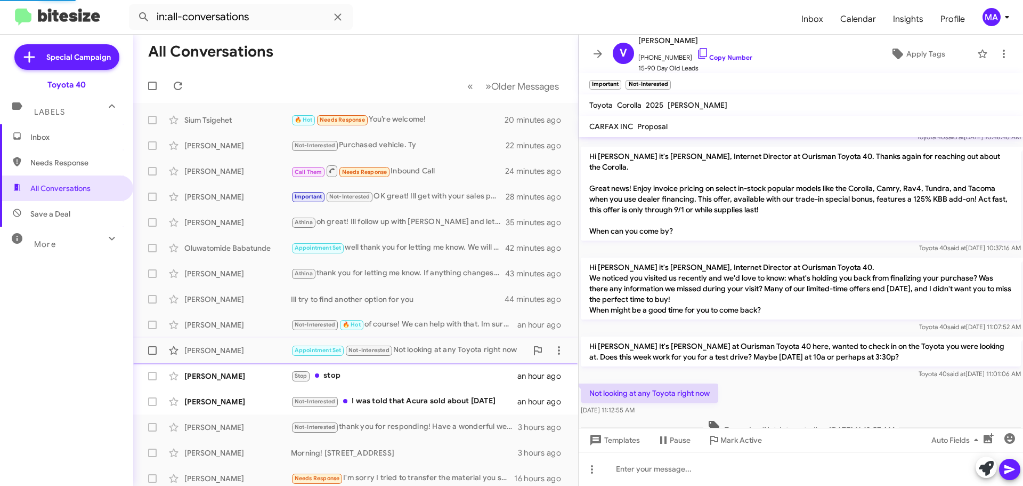
scroll to position [229, 0]
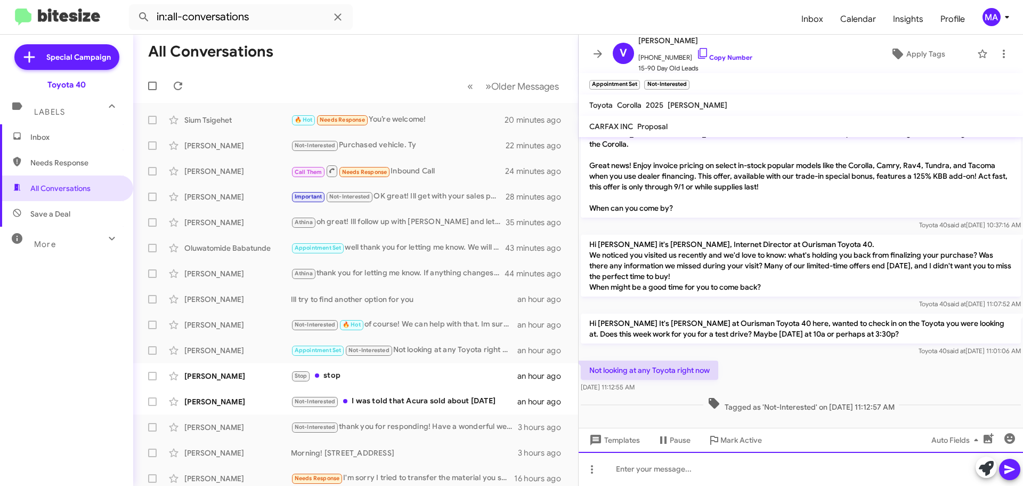
click at [636, 474] on div at bounding box center [801, 468] width 445 height 34
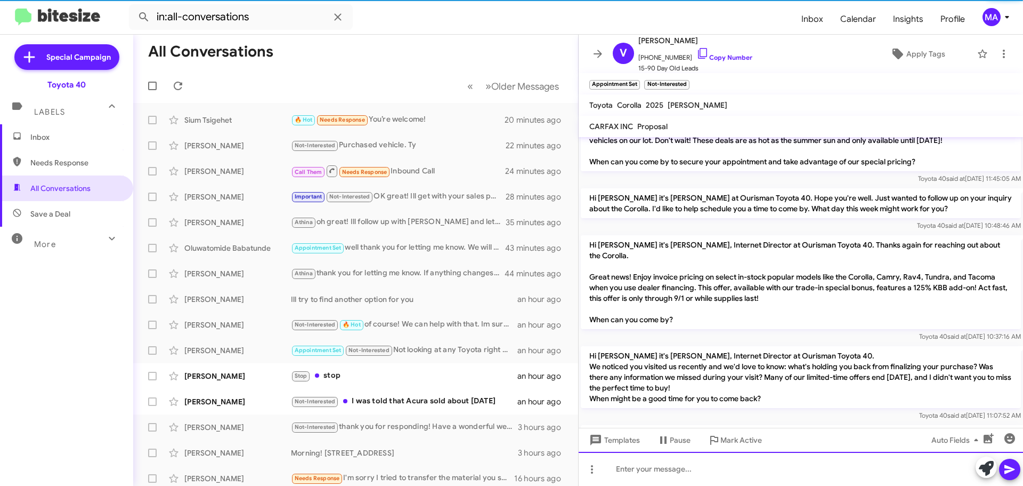
scroll to position [268, 0]
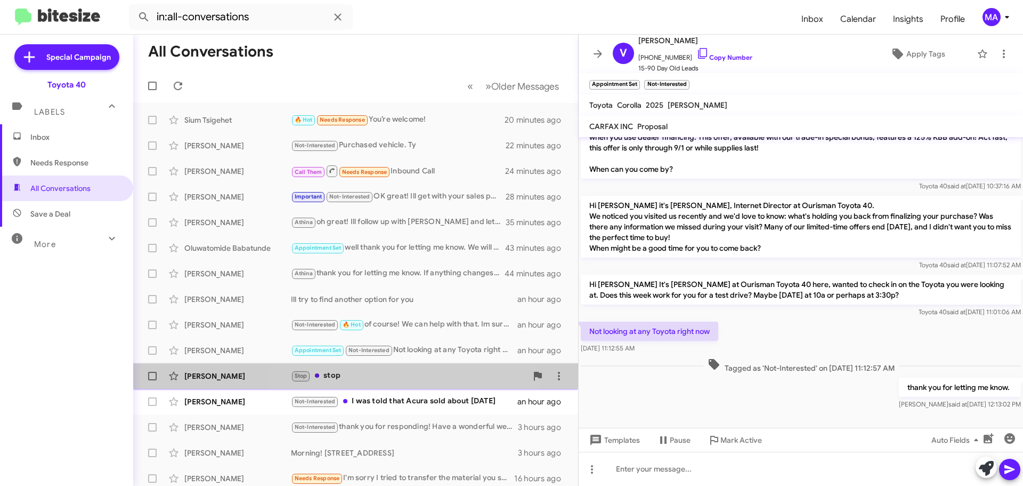
click at [385, 374] on div "Stop stop" at bounding box center [409, 375] width 236 height 12
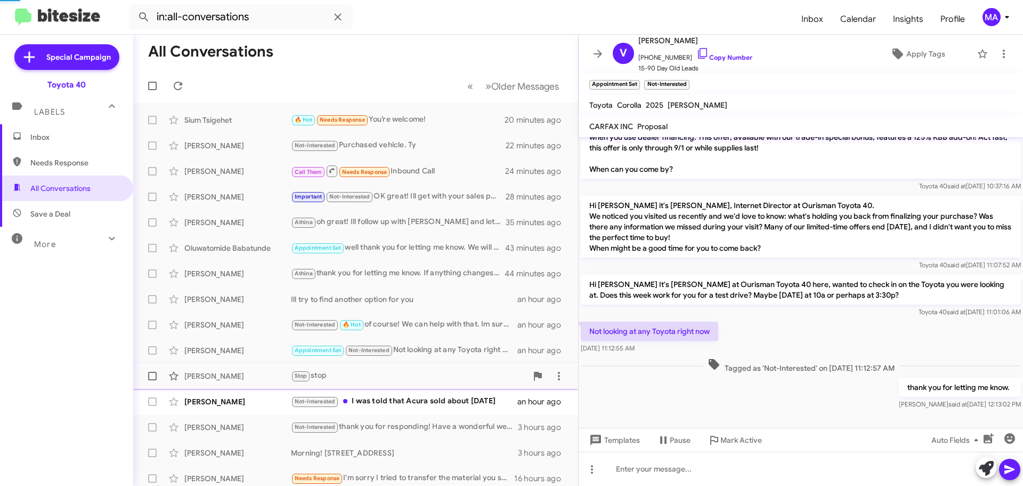
scroll to position [681, 0]
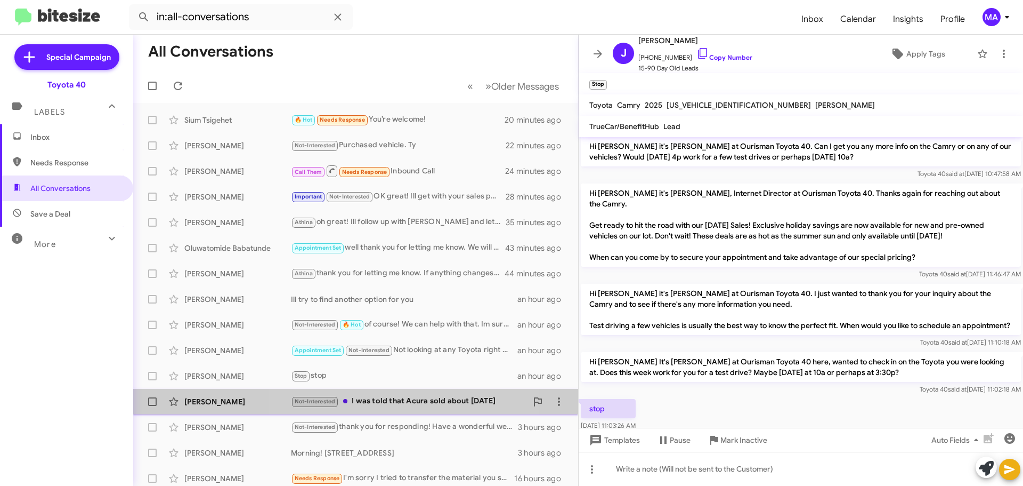
click at [407, 400] on div "Not-Interested I was told that Acura sold about 3 weeks ago" at bounding box center [409, 401] width 236 height 12
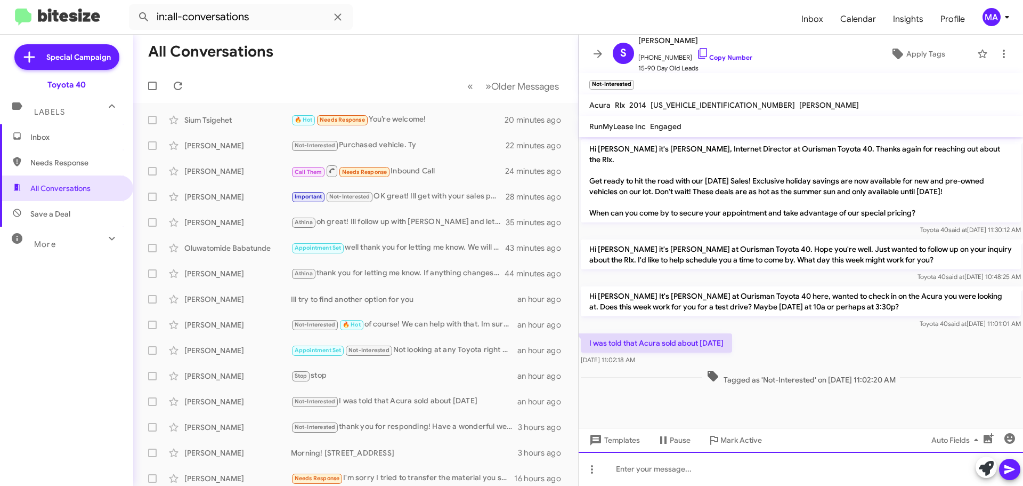
click at [636, 470] on div at bounding box center [801, 468] width 445 height 34
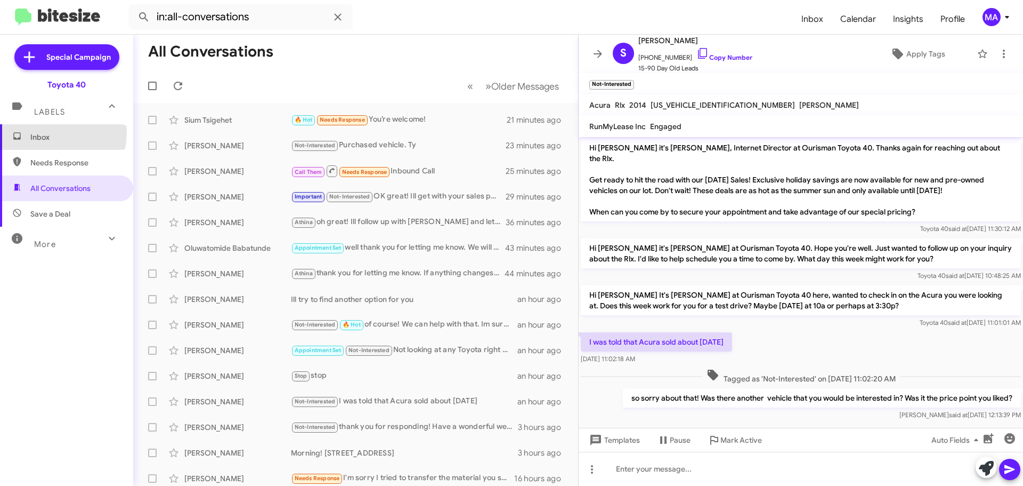
click at [35, 132] on span "Inbox" at bounding box center [75, 137] width 91 height 11
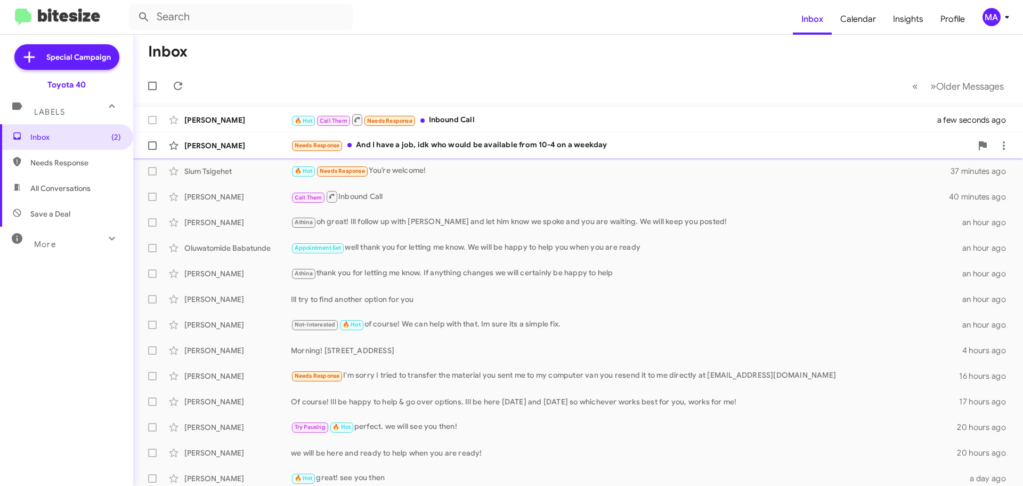
click at [490, 148] on div "Needs Response And I have a job, idk who would be available from 10-4 on a week…" at bounding box center [631, 145] width 681 height 12
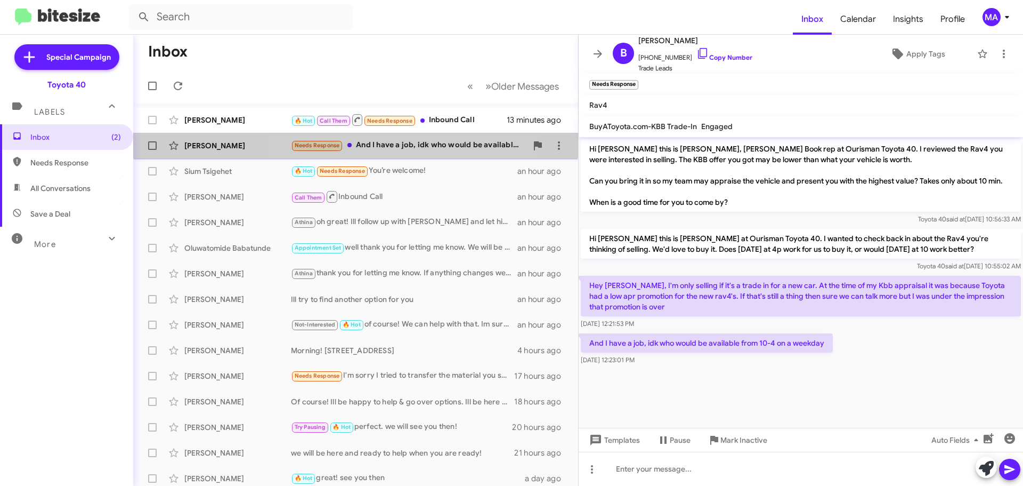
click at [397, 145] on div "Needs Response And I have a job, idk who would be available from 10-4 on a week…" at bounding box center [409, 145] width 236 height 12
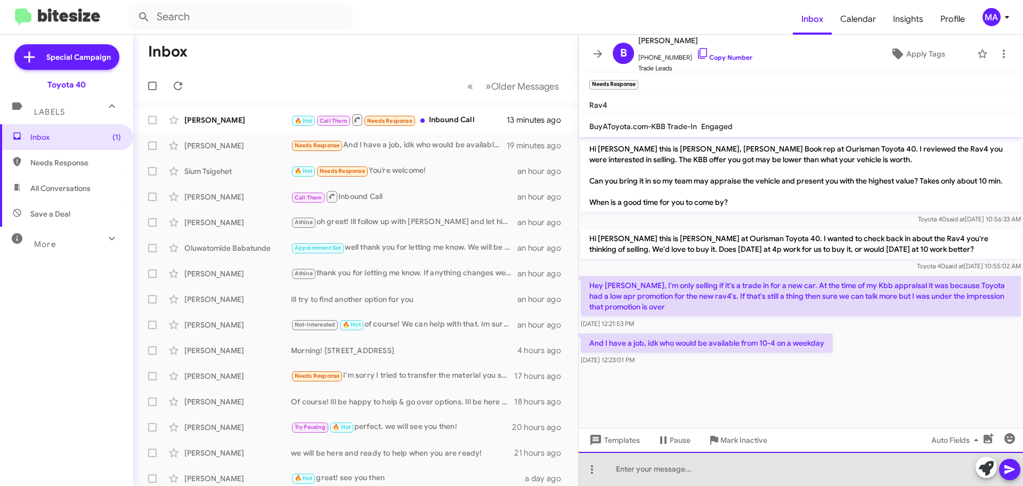
click at [670, 476] on div at bounding box center [801, 468] width 445 height 34
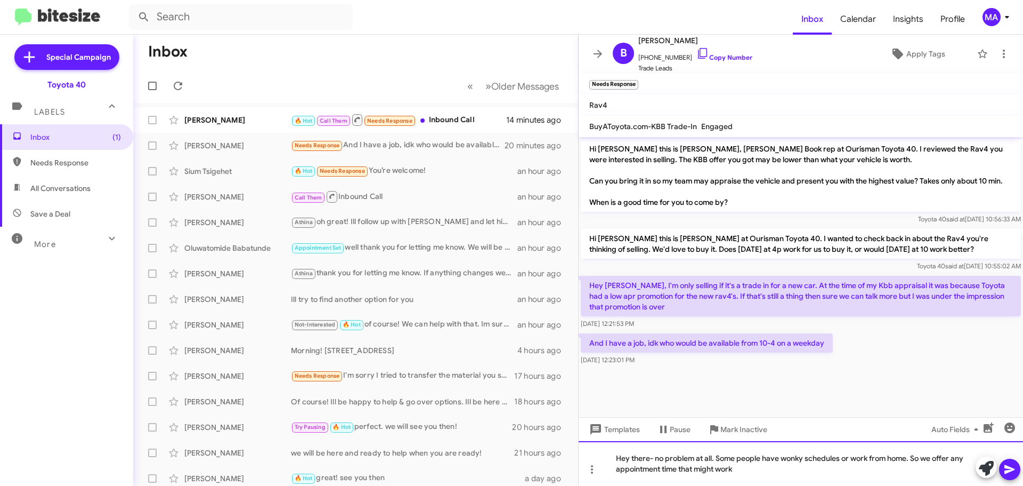
click at [753, 477] on div "Hey there- no problem at all. Some people have wonky schedules or work from hom…" at bounding box center [801, 463] width 445 height 45
drag, startPoint x: 873, startPoint y: 471, endPoint x: 890, endPoint y: 476, distance: 18.2
click at [873, 472] on div "Hey there- no problem at all. Some people have wonky schedules or work from hom…" at bounding box center [801, 463] width 445 height 45
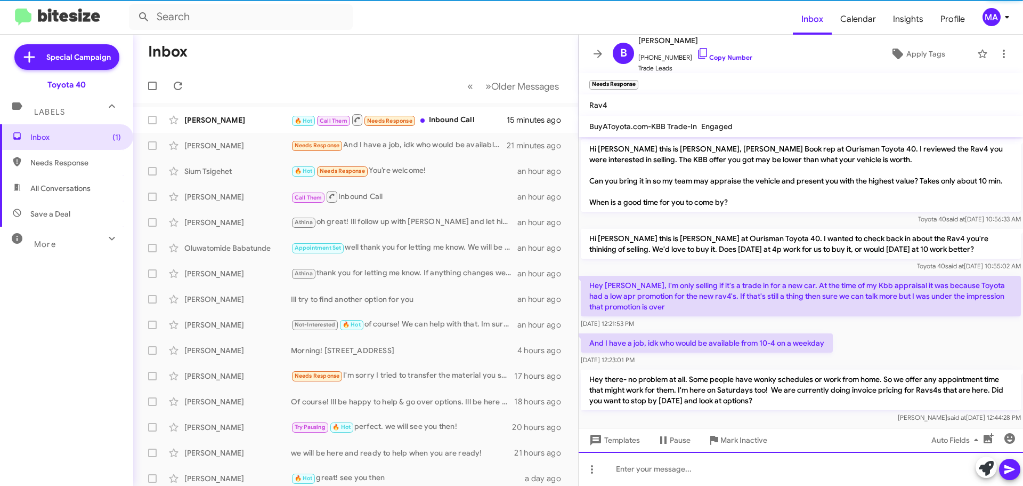
scroll to position [21, 0]
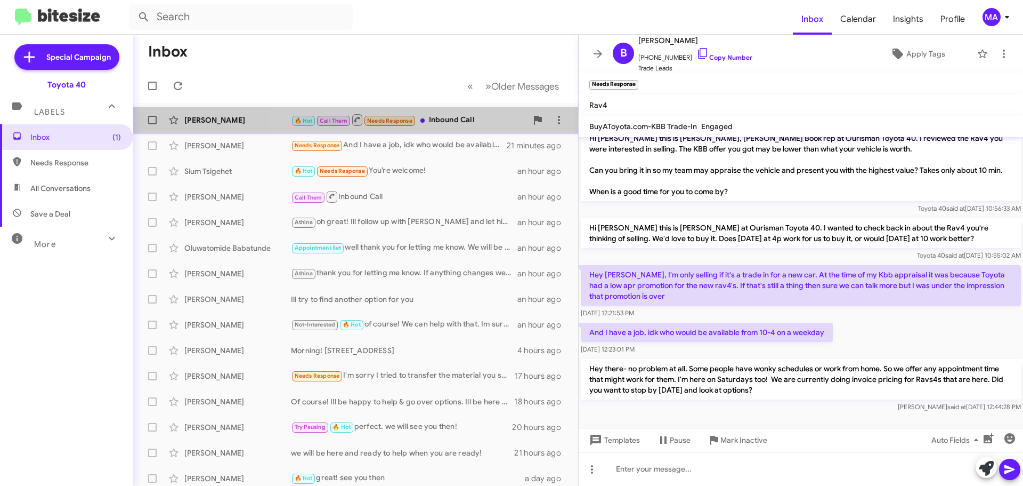
click at [450, 115] on div "🔥 Hot Call Them Needs Response Inbound Call" at bounding box center [409, 119] width 236 height 13
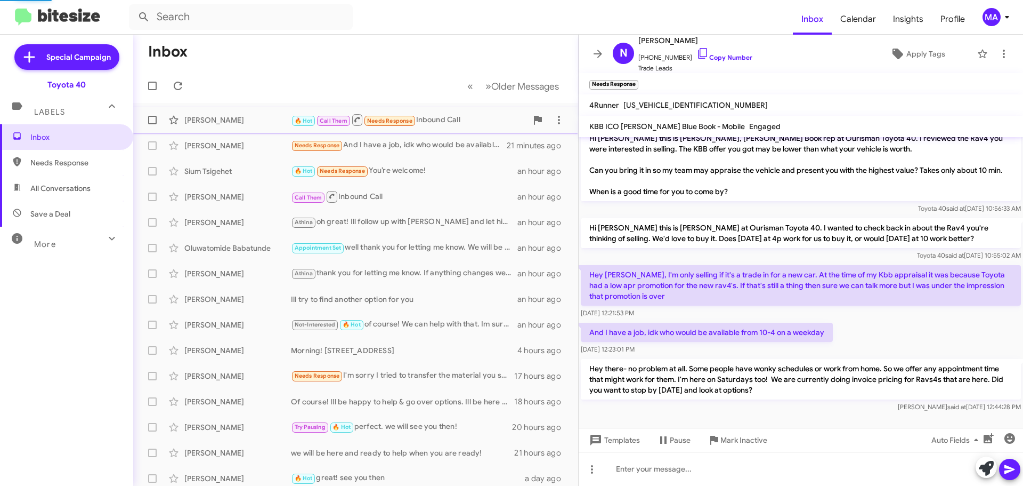
scroll to position [13, 0]
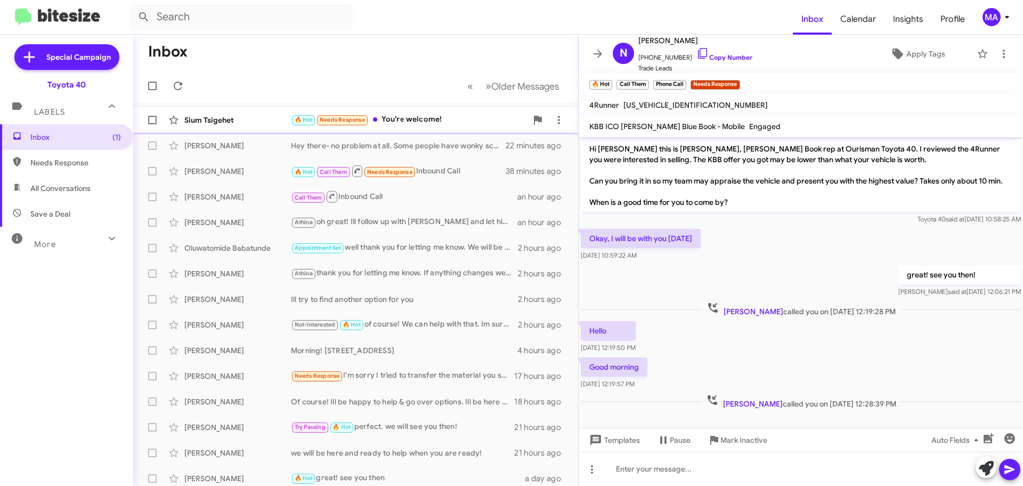
click at [424, 123] on div "🔥 Hot Needs Response You’re welcome!" at bounding box center [409, 120] width 236 height 12
